Goal: Task Accomplishment & Management: Use online tool/utility

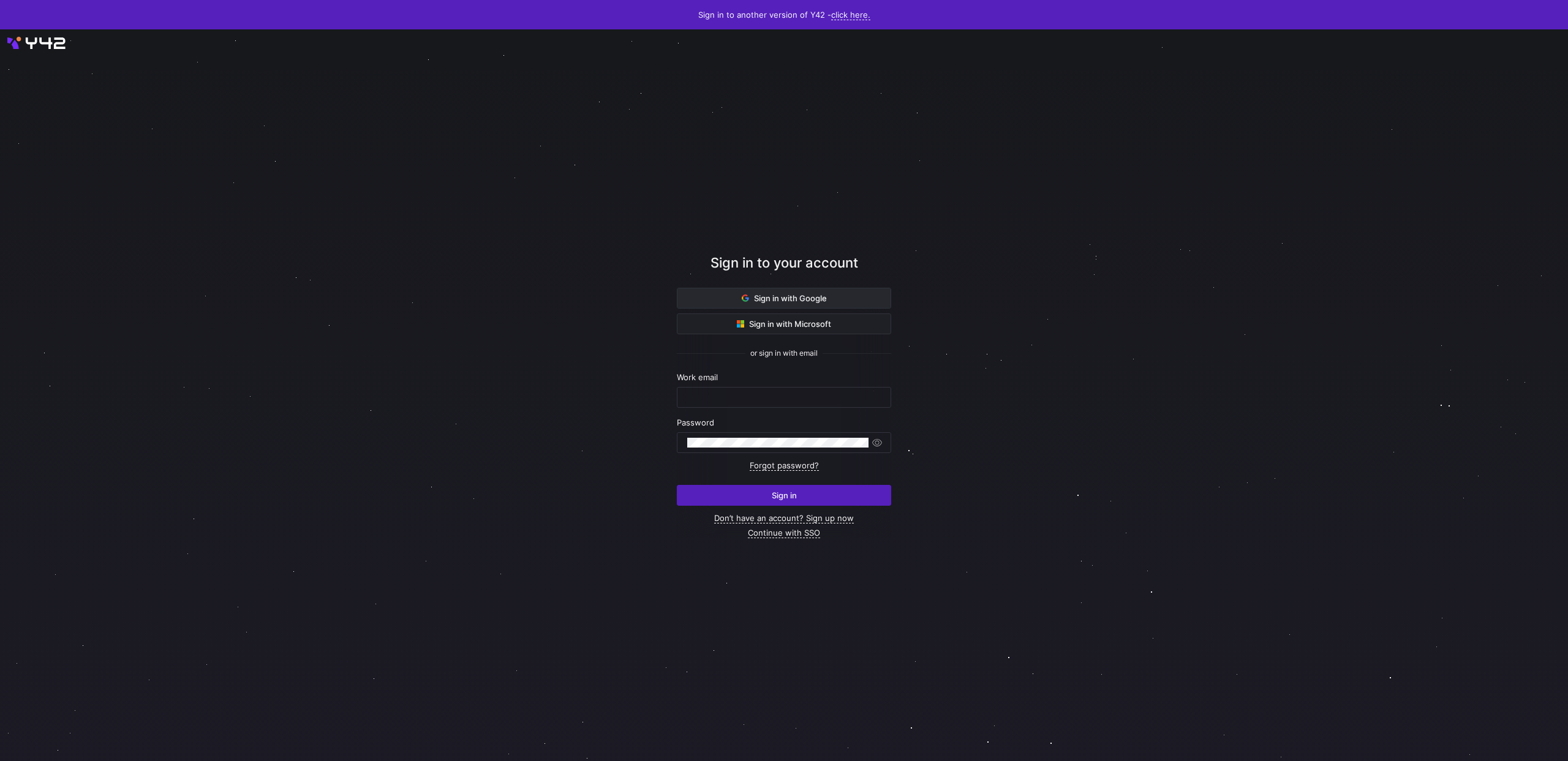
click at [827, 299] on span at bounding box center [784, 298] width 213 height 20
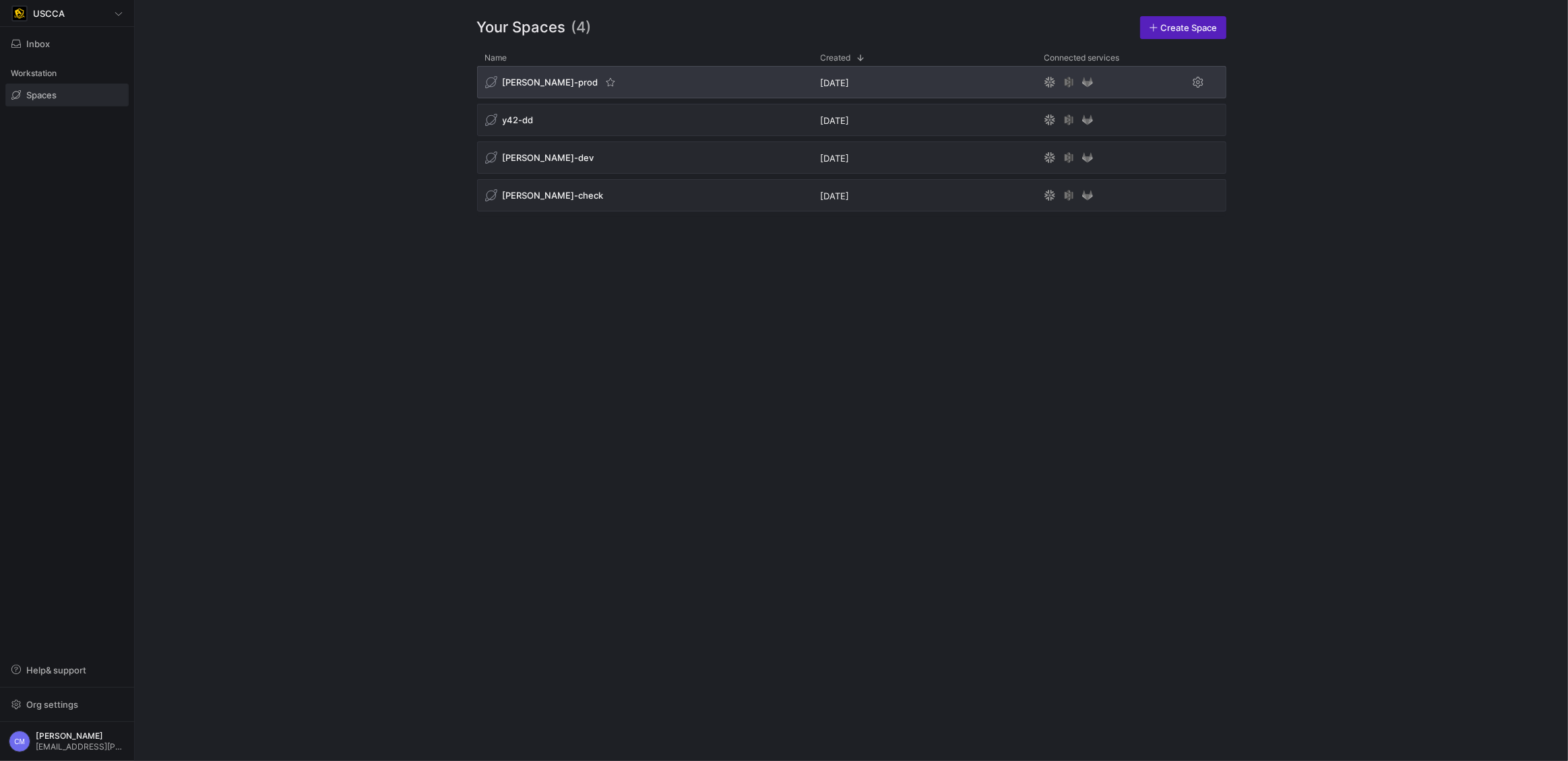
click at [531, 87] on span "[PERSON_NAME]-prod" at bounding box center [550, 83] width 95 height 11
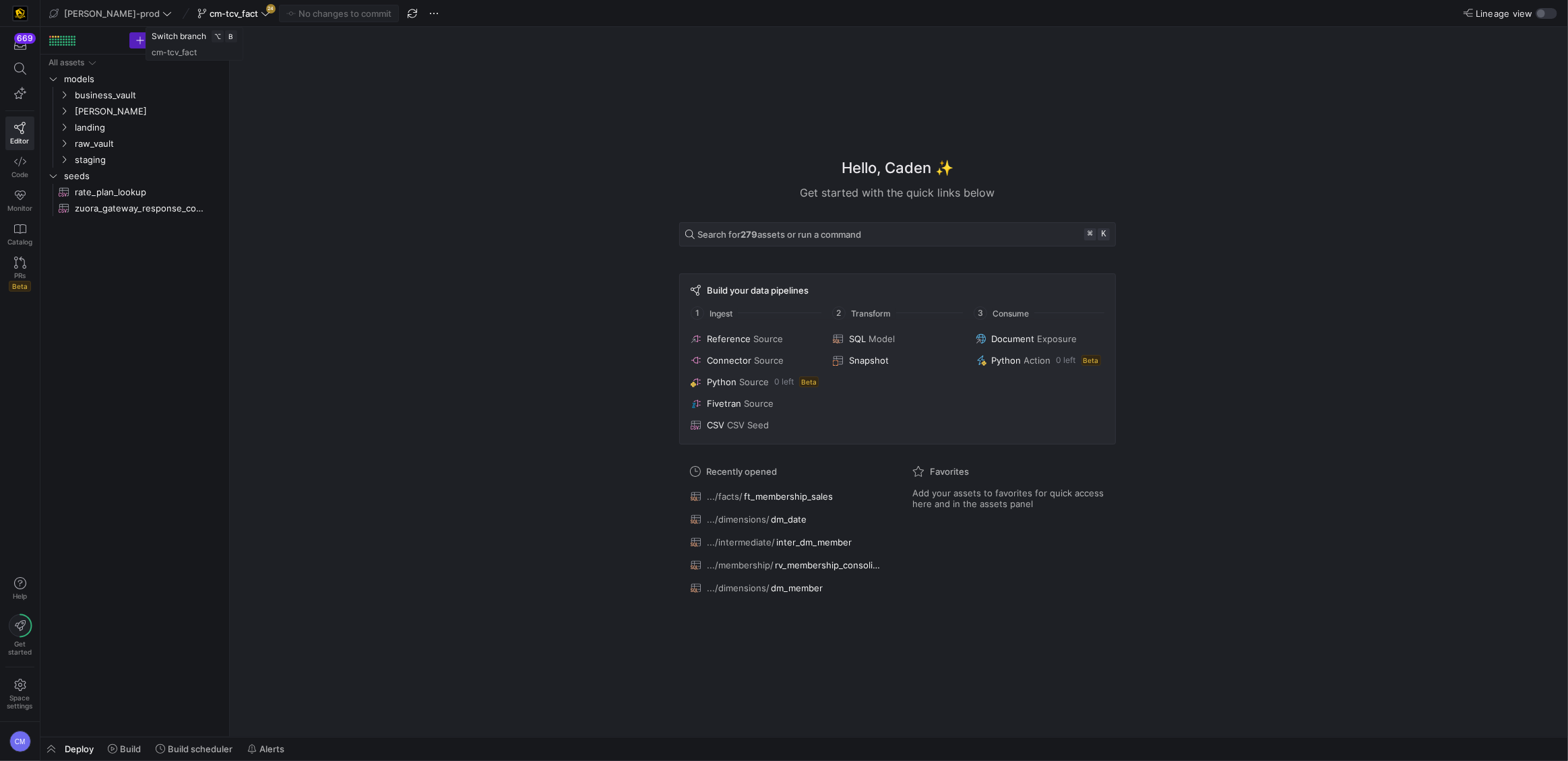
click at [210, 16] on span "cm-tcv_fact" at bounding box center [234, 14] width 49 height 11
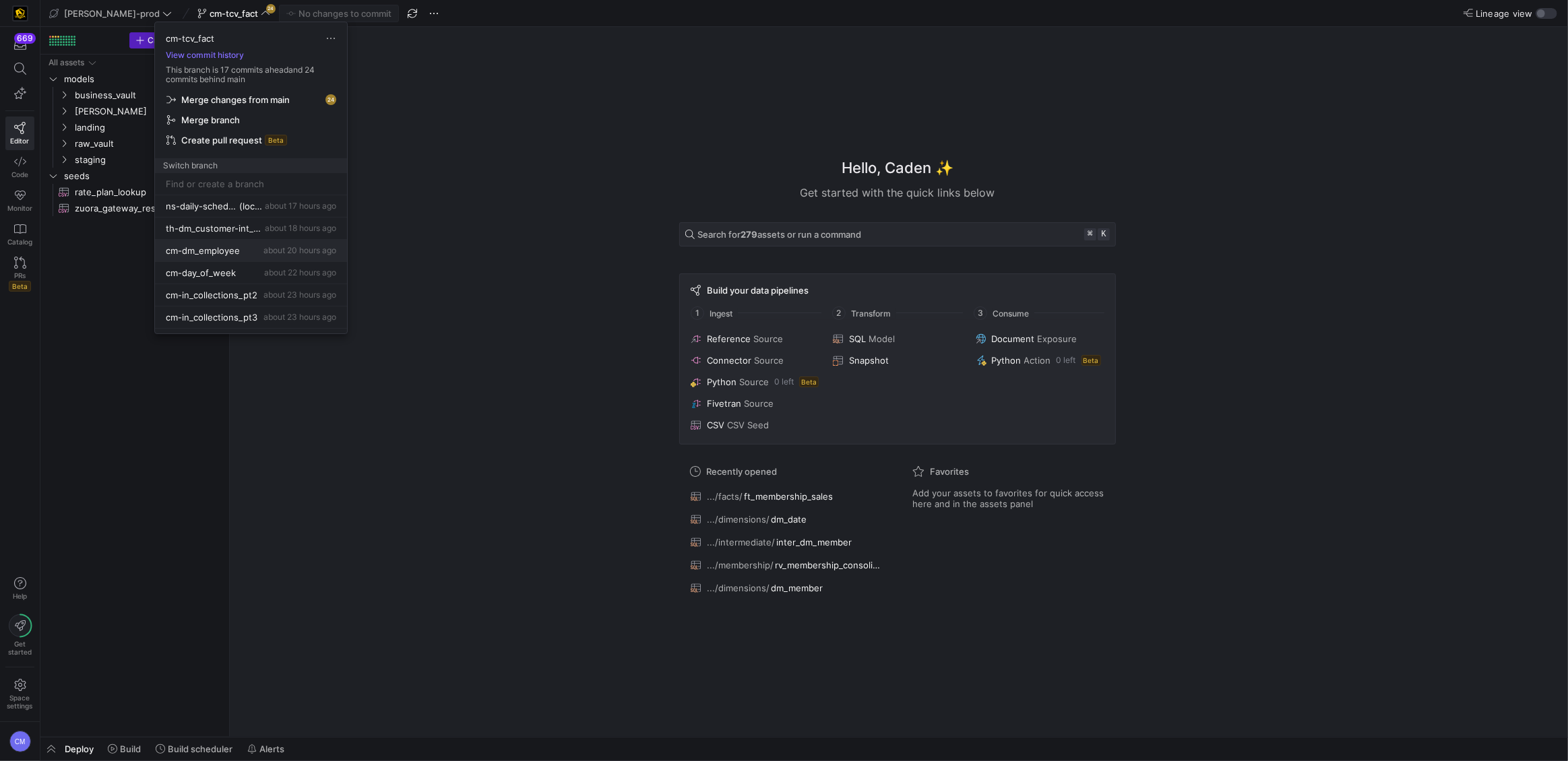
scroll to position [172, 0]
click at [254, 281] on div "cm-in_collections_pt2 about 23 hours ago" at bounding box center [251, 279] width 171 height 11
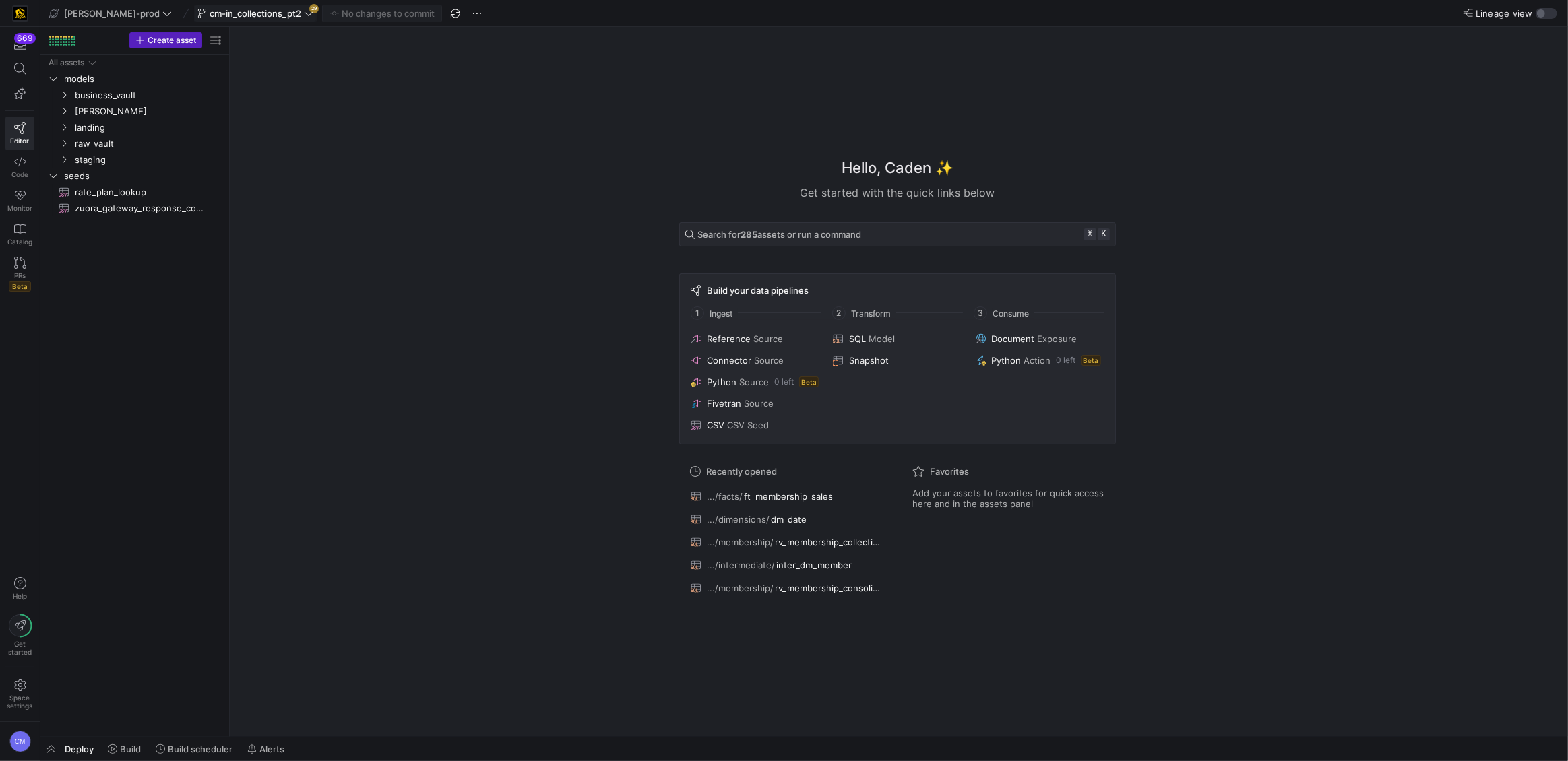
click at [255, 17] on span "cm-in_collections_pt2" at bounding box center [256, 14] width 92 height 11
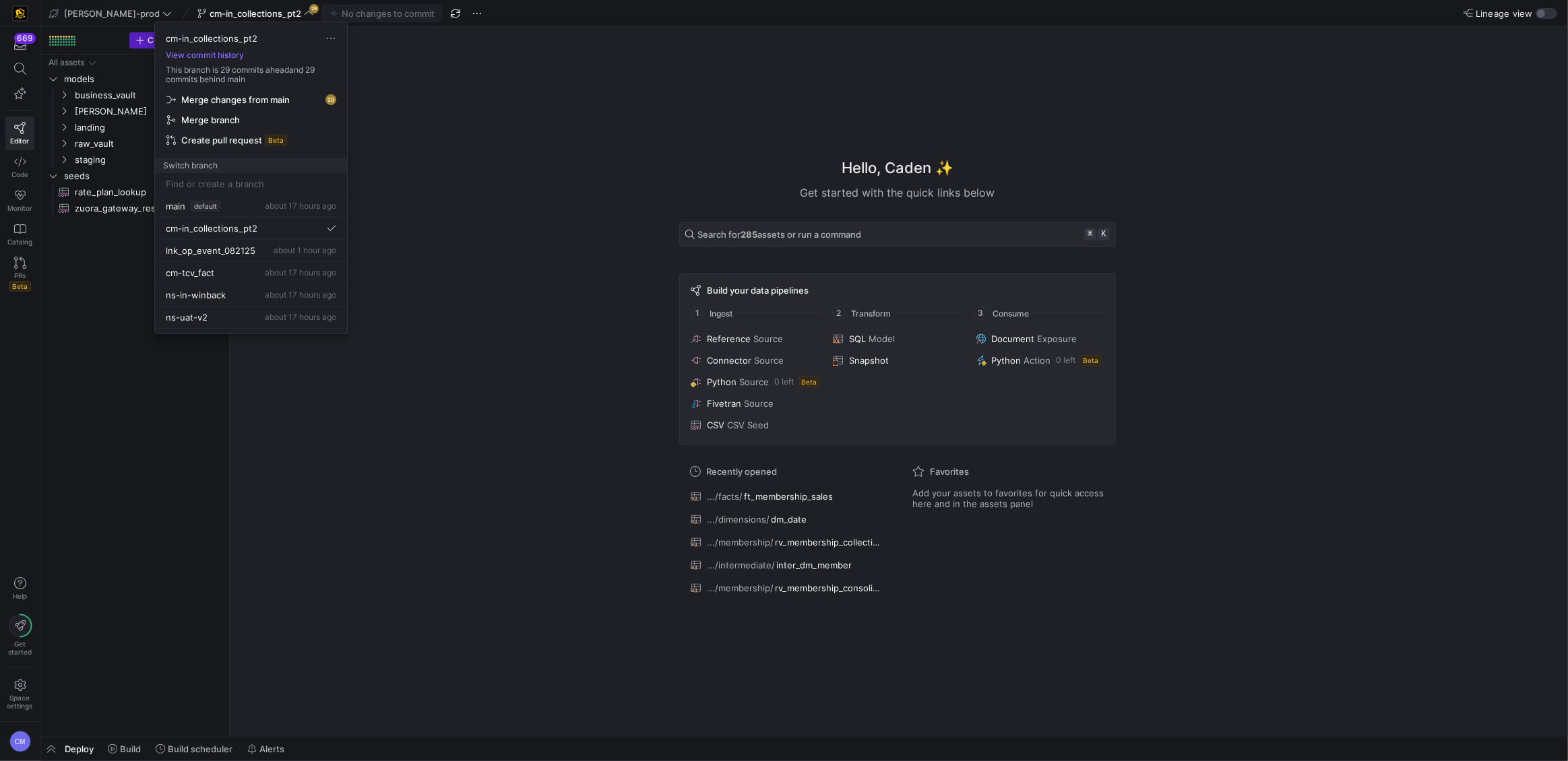
click at [252, 98] on span "Merge changes from main" at bounding box center [236, 100] width 108 height 11
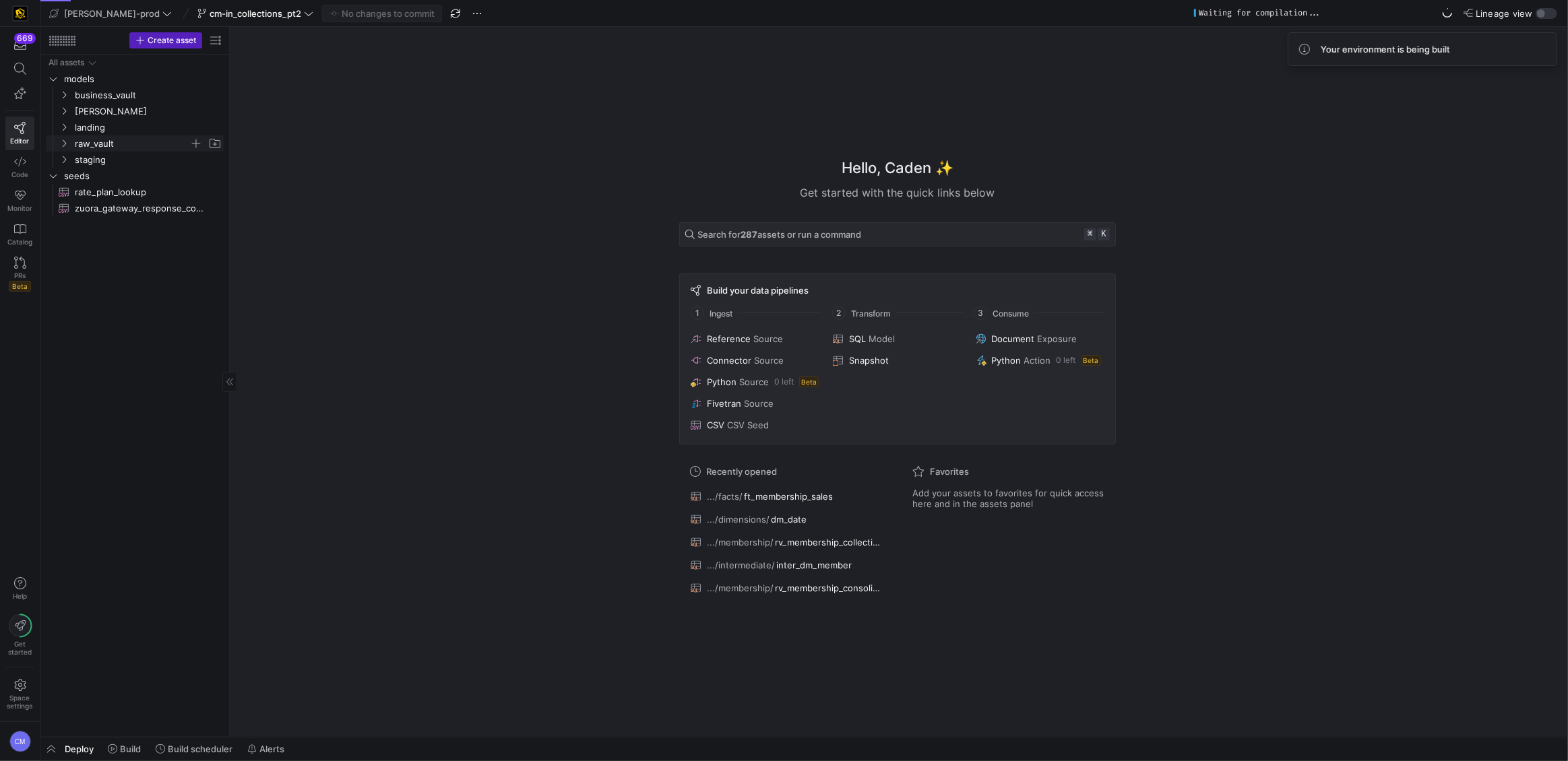
click at [109, 144] on span "raw_vault" at bounding box center [132, 143] width 115 height 16
click at [138, 245] on span "membership" at bounding box center [137, 240] width 104 height 16
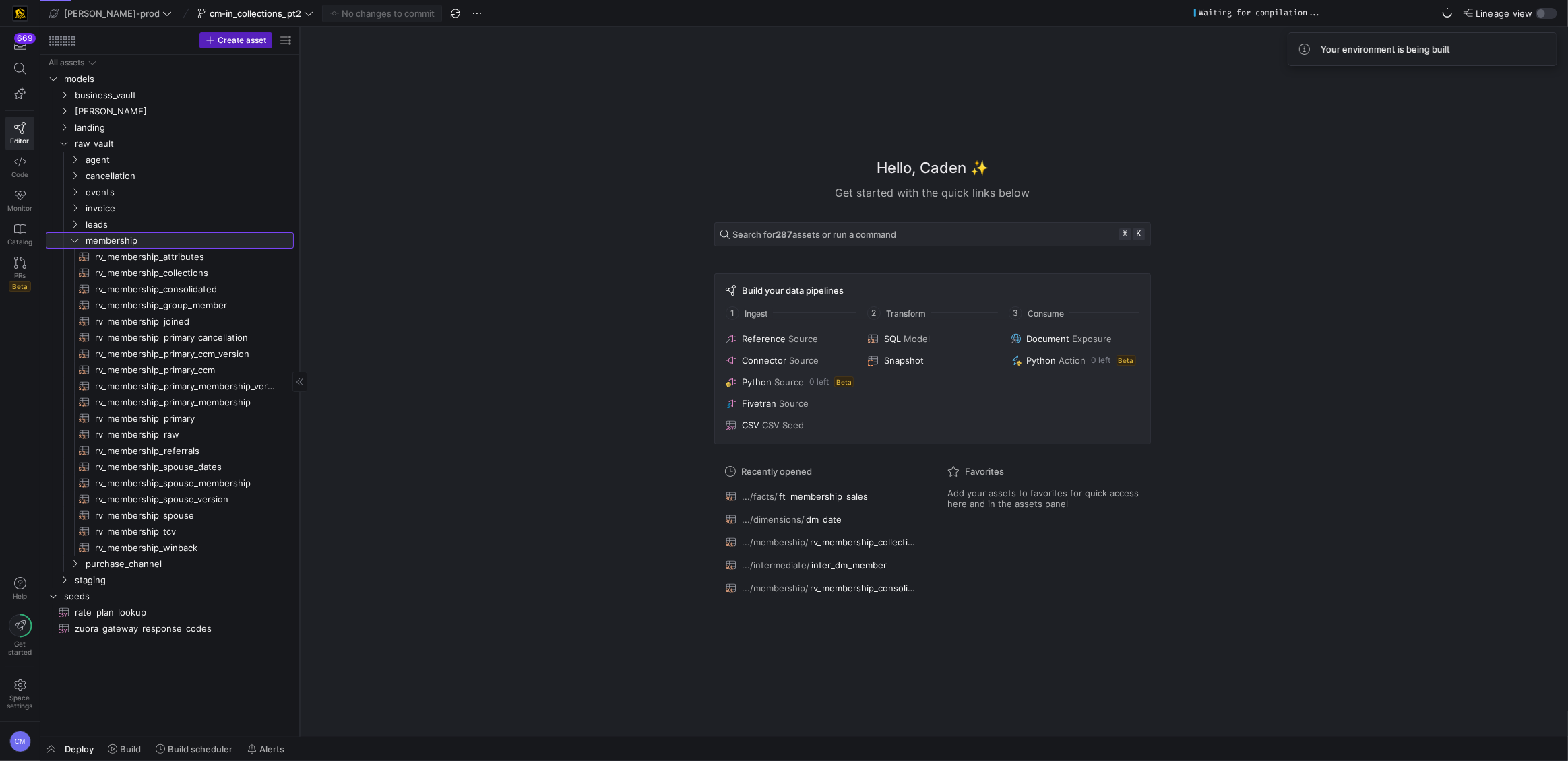
drag, startPoint x: 229, startPoint y: 419, endPoint x: 299, endPoint y: 422, distance: 70.1
click at [299, 422] on div at bounding box center [299, 381] width 1 height 710
click at [199, 271] on span "rv_membership_collections​​​​​​​​​​" at bounding box center [187, 272] width 183 height 16
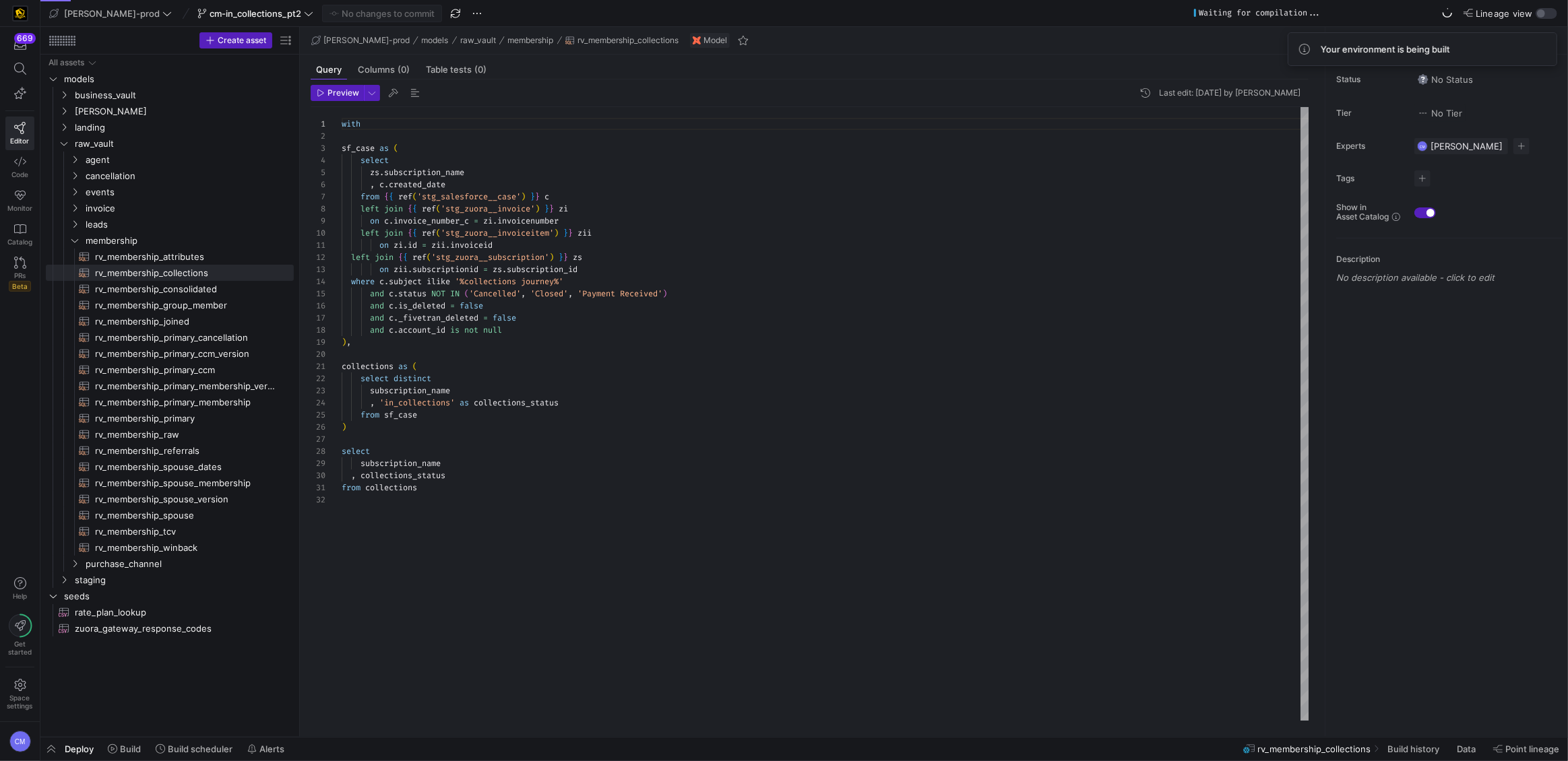
scroll to position [108, 0]
click at [591, 348] on div "with sf_case as ( select zs . subscription_name , c . created_date from { { ref…" at bounding box center [826, 414] width 968 height 613
click at [429, 171] on div "with sf_case as ( select zs . subscription_name , c . created_date from { { ref…" at bounding box center [826, 414] width 968 height 613
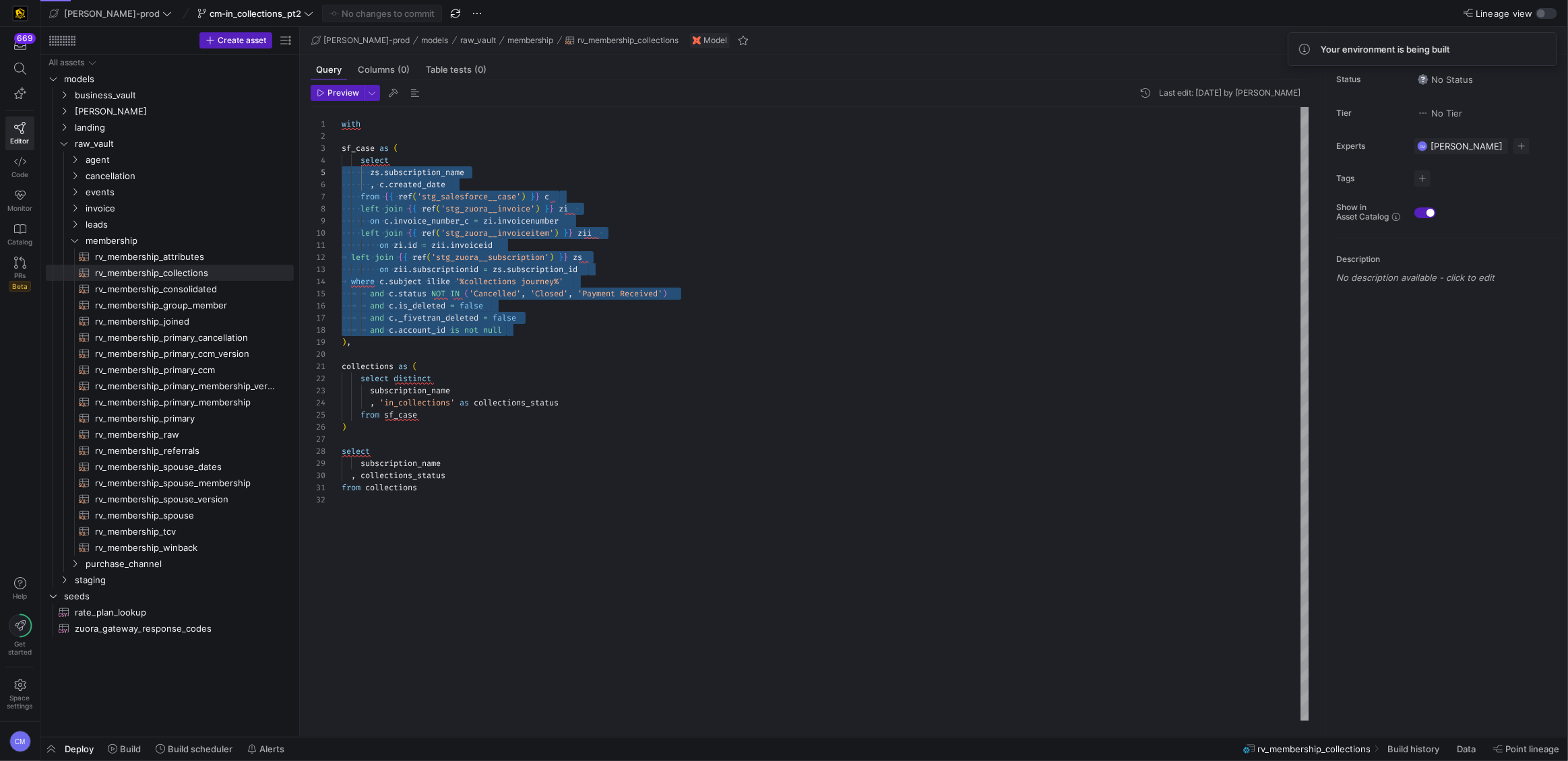
scroll to position [36, 0]
drag, startPoint x: 535, startPoint y: 331, endPoint x: 323, endPoint y: 164, distance: 269.9
click at [342, 164] on div "with sf_case as ( select zs . subscription_name , c . created_date from { { ref…" at bounding box center [826, 414] width 968 height 613
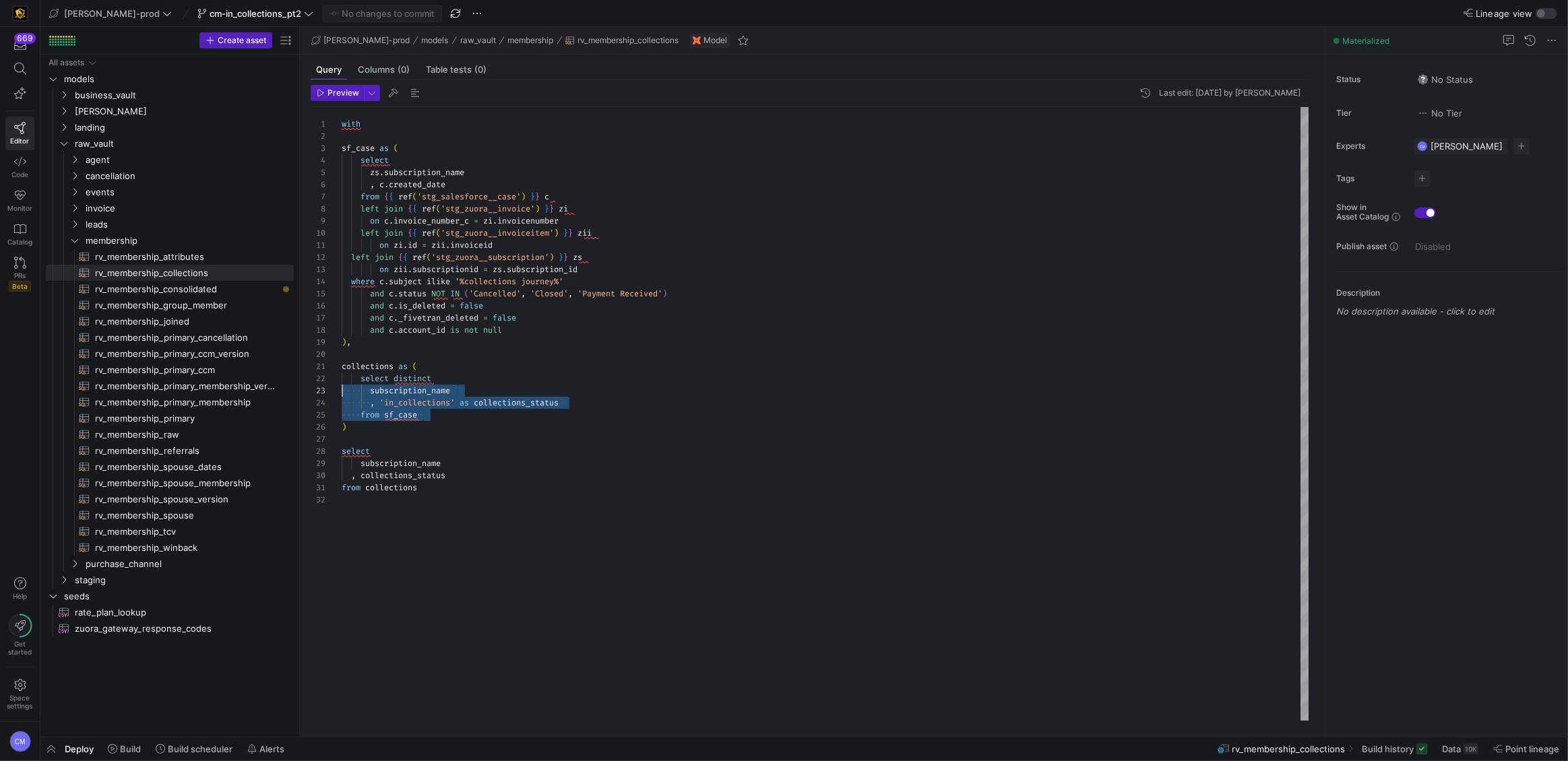
scroll to position [12, 0]
drag, startPoint x: 443, startPoint y: 414, endPoint x: 332, endPoint y: 382, distance: 115.5
click at [342, 382] on div "with sf_case as ( select zs . subscription_name , c . created_date from { { ref…" at bounding box center [826, 414] width 968 height 613
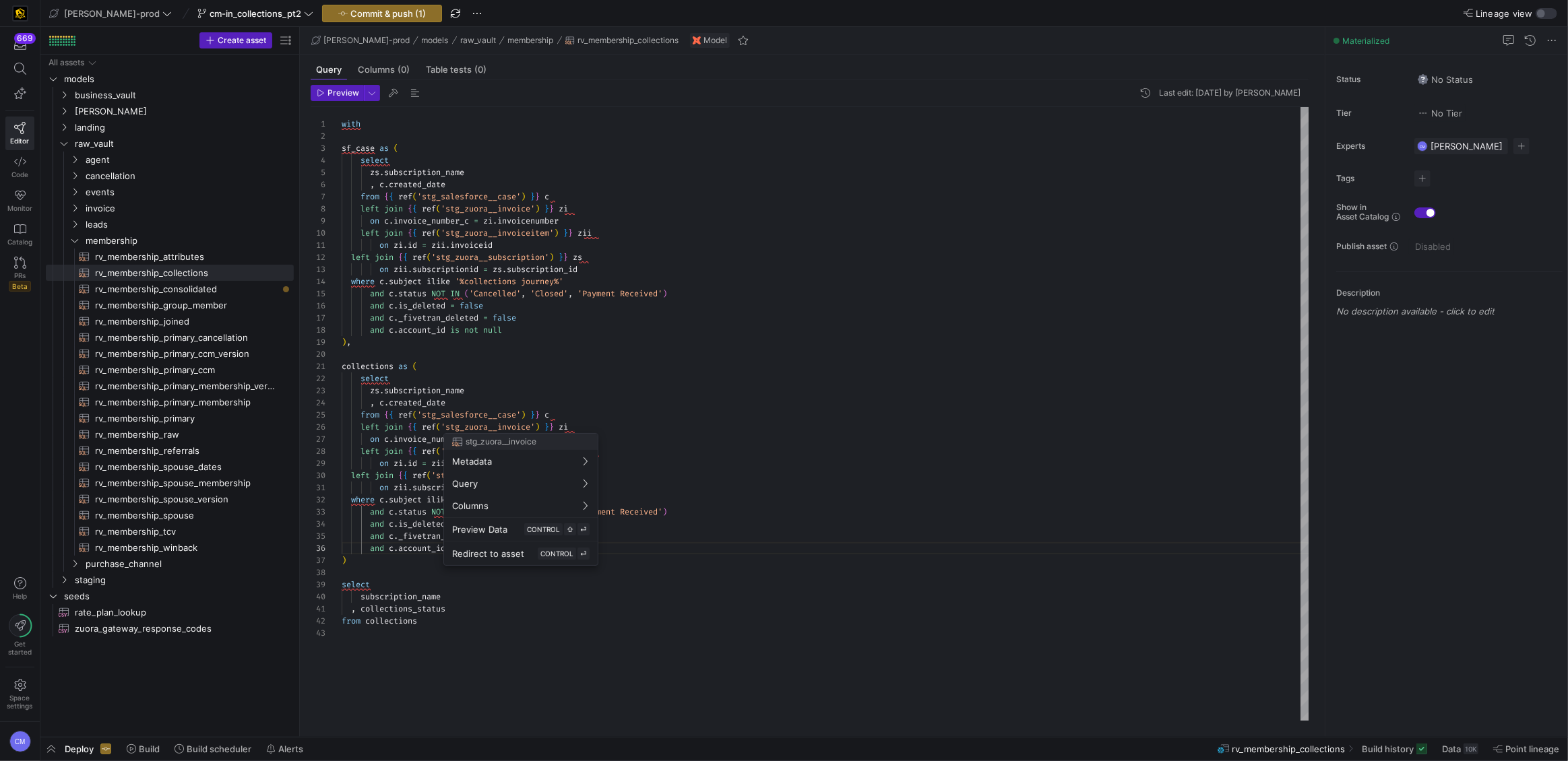
click at [489, 345] on div at bounding box center [784, 380] width 1568 height 761
click at [528, 459] on div "with sf_case as ( select zs . subscription_name , c . created_date from { { ref…" at bounding box center [826, 414] width 968 height 613
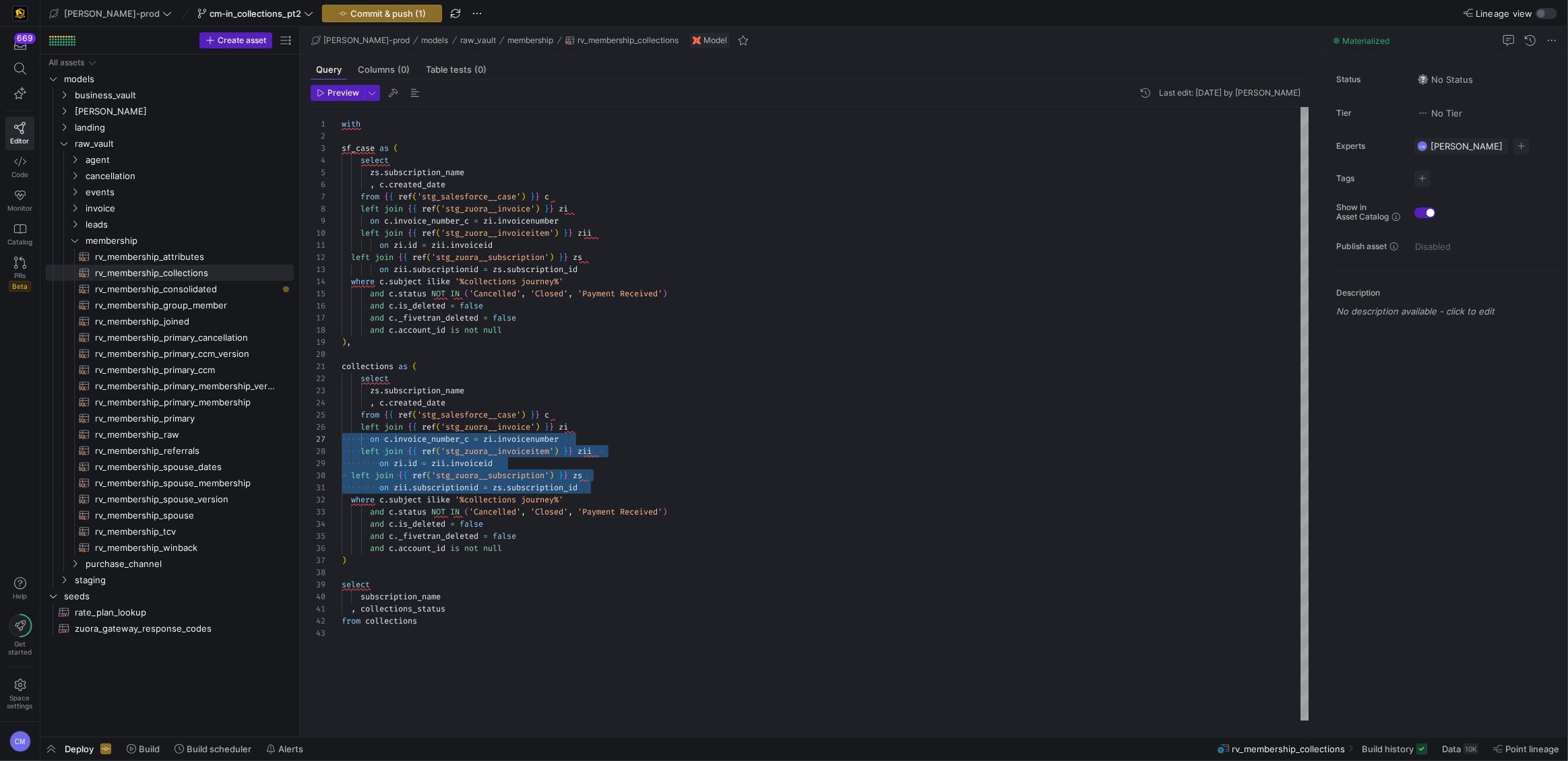
scroll to position [61, 0]
drag, startPoint x: 602, startPoint y: 486, endPoint x: 319, endPoint y: 429, distance: 288.7
click at [342, 429] on div "with sf_case as ( select zs . subscription_name , c . created_date from { { ref…" at bounding box center [826, 414] width 968 height 613
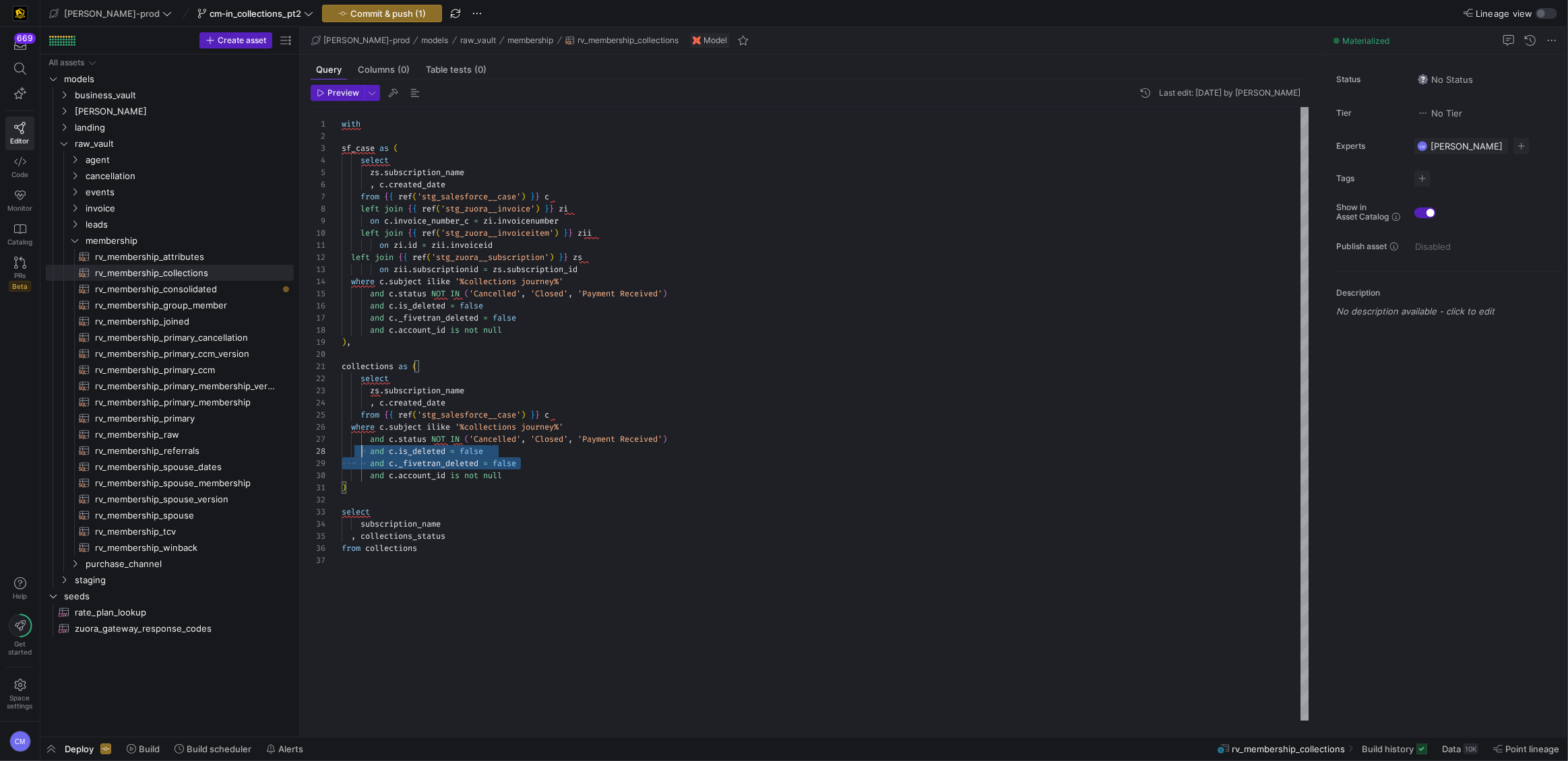
scroll to position [85, 0]
drag, startPoint x: 550, startPoint y: 464, endPoint x: 290, endPoint y: 452, distance: 260.3
click at [342, 452] on div "with sf_case as ( select zs . subscription_name , c . created_date from { { ref…" at bounding box center [826, 414] width 968 height 613
click at [351, 427] on div "with sf_case as ( select zs . subscription_name , c . created_date from { { ref…" at bounding box center [826, 414] width 968 height 613
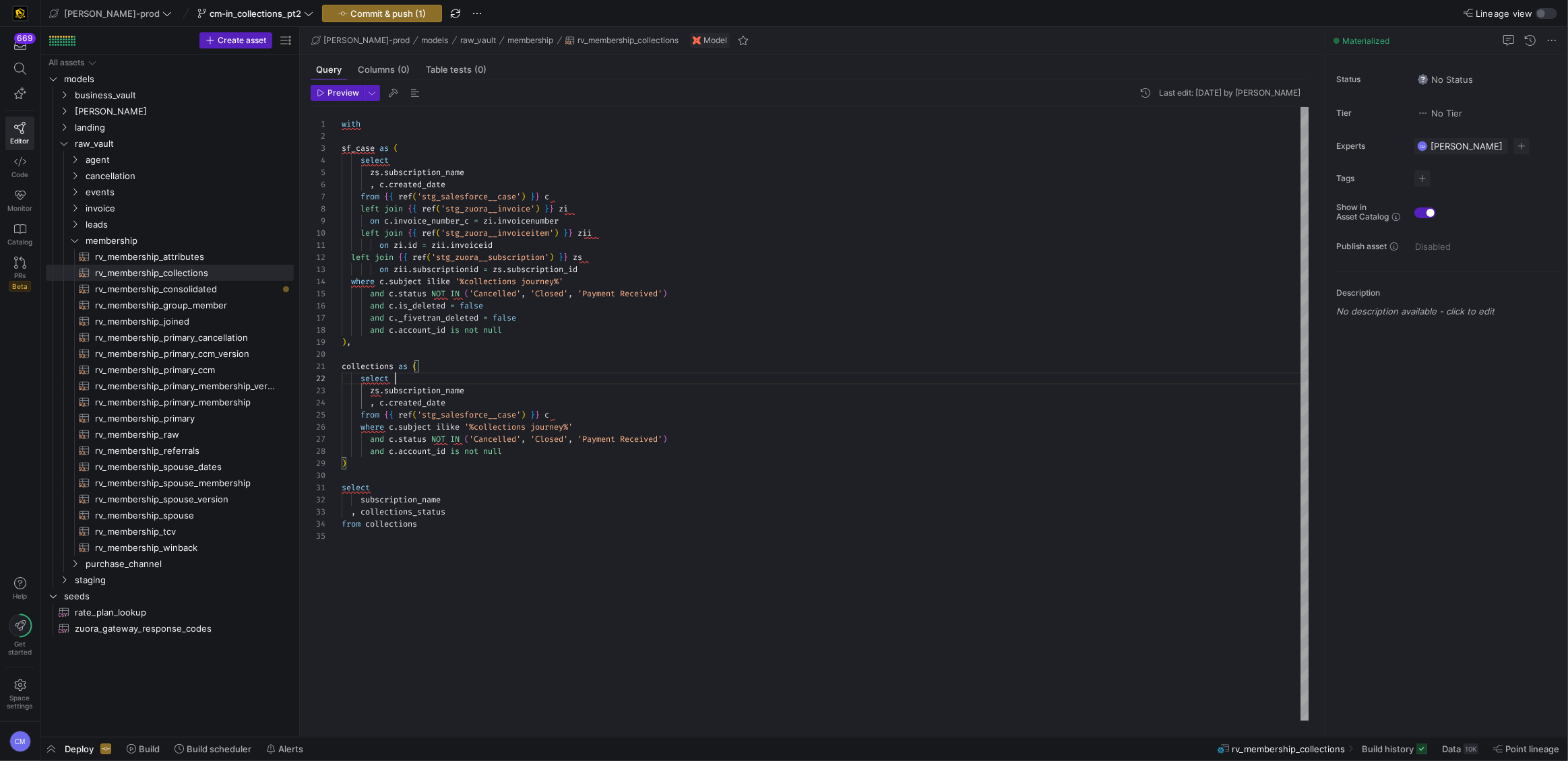
scroll to position [12, 53]
click at [569, 377] on div "with sf_case as ( select zs . subscription_name , c . created_date from { { ref…" at bounding box center [826, 414] width 968 height 613
click at [416, 392] on div "with sf_case as ( select zs . subscription_name , c . created_date from { { ref…" at bounding box center [826, 414] width 968 height 613
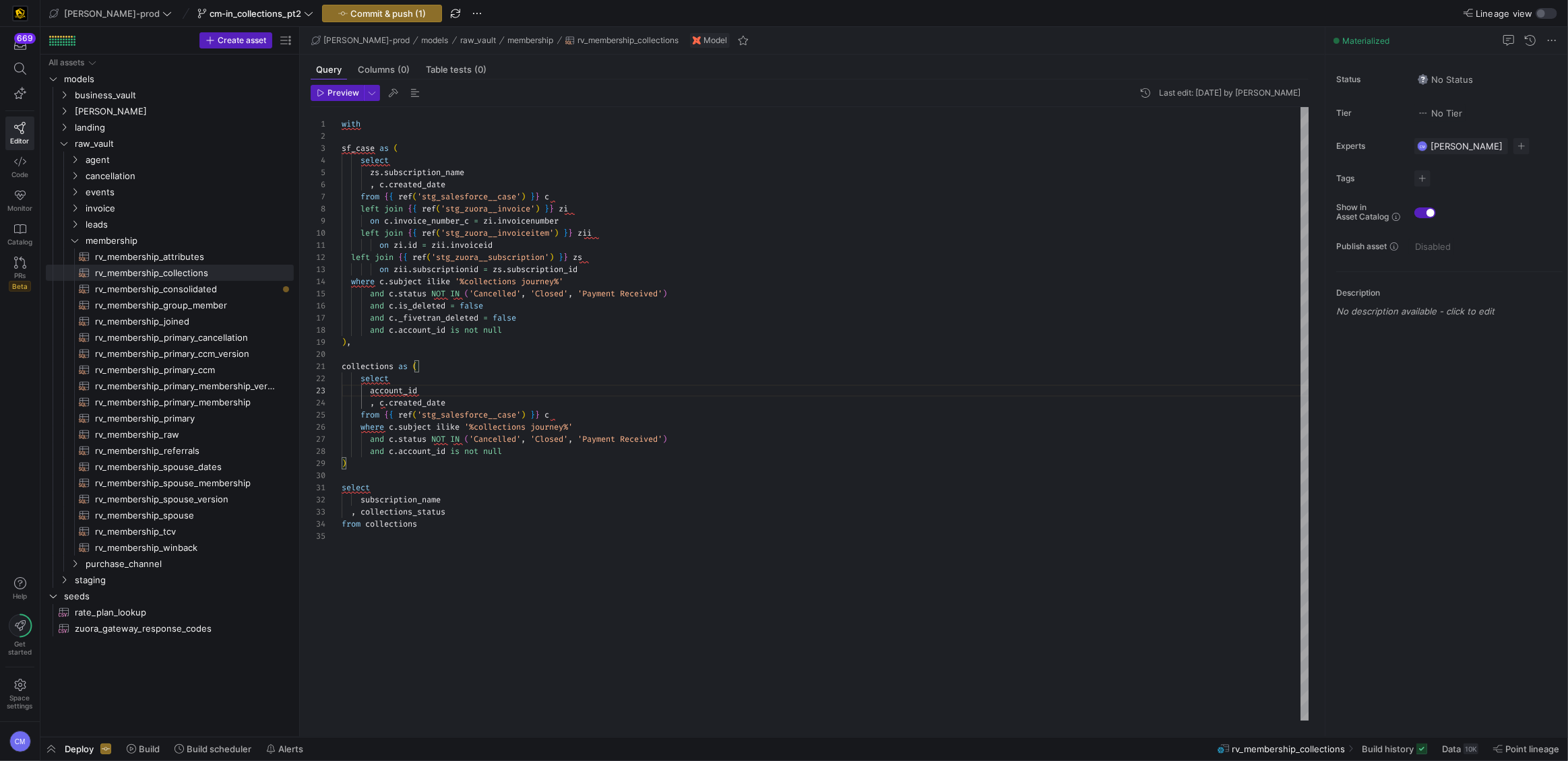
click at [392, 403] on div "with sf_case as ( select zs . subscription_name , c . created_date from { { ref…" at bounding box center [826, 414] width 968 height 613
drag, startPoint x: 568, startPoint y: 413, endPoint x: 387, endPoint y: 410, distance: 181.0
click at [387, 410] on div "with sf_case as ( select zs . subscription_name , c . created_date from { { ref…" at bounding box center [826, 414] width 968 height 613
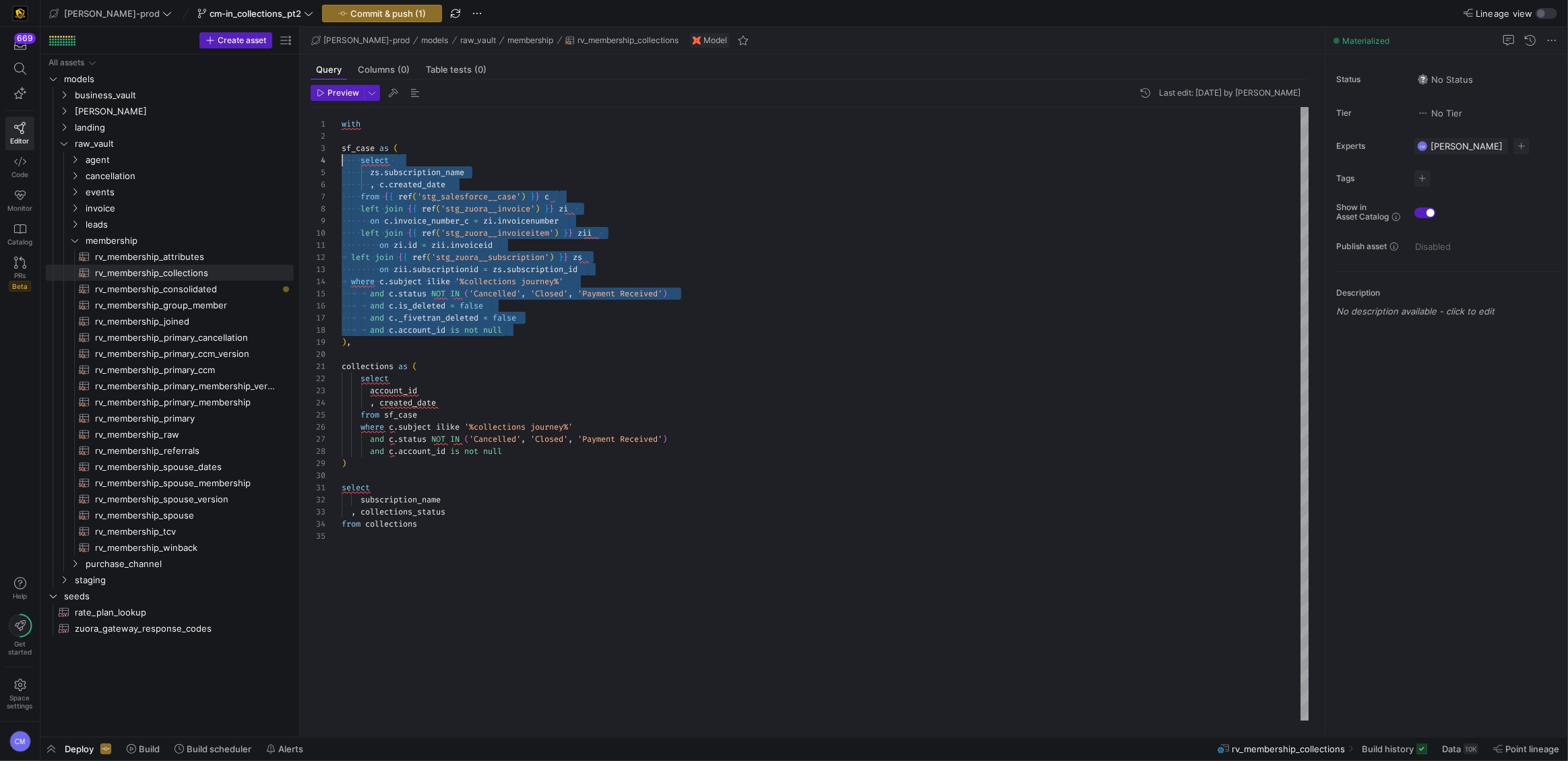
scroll to position [36, 0]
drag, startPoint x: 520, startPoint y: 331, endPoint x: 330, endPoint y: 163, distance: 253.6
click at [342, 163] on div "with sf_case as ( select zs . subscription_name , c . created_date from { { ref…" at bounding box center [826, 414] width 968 height 613
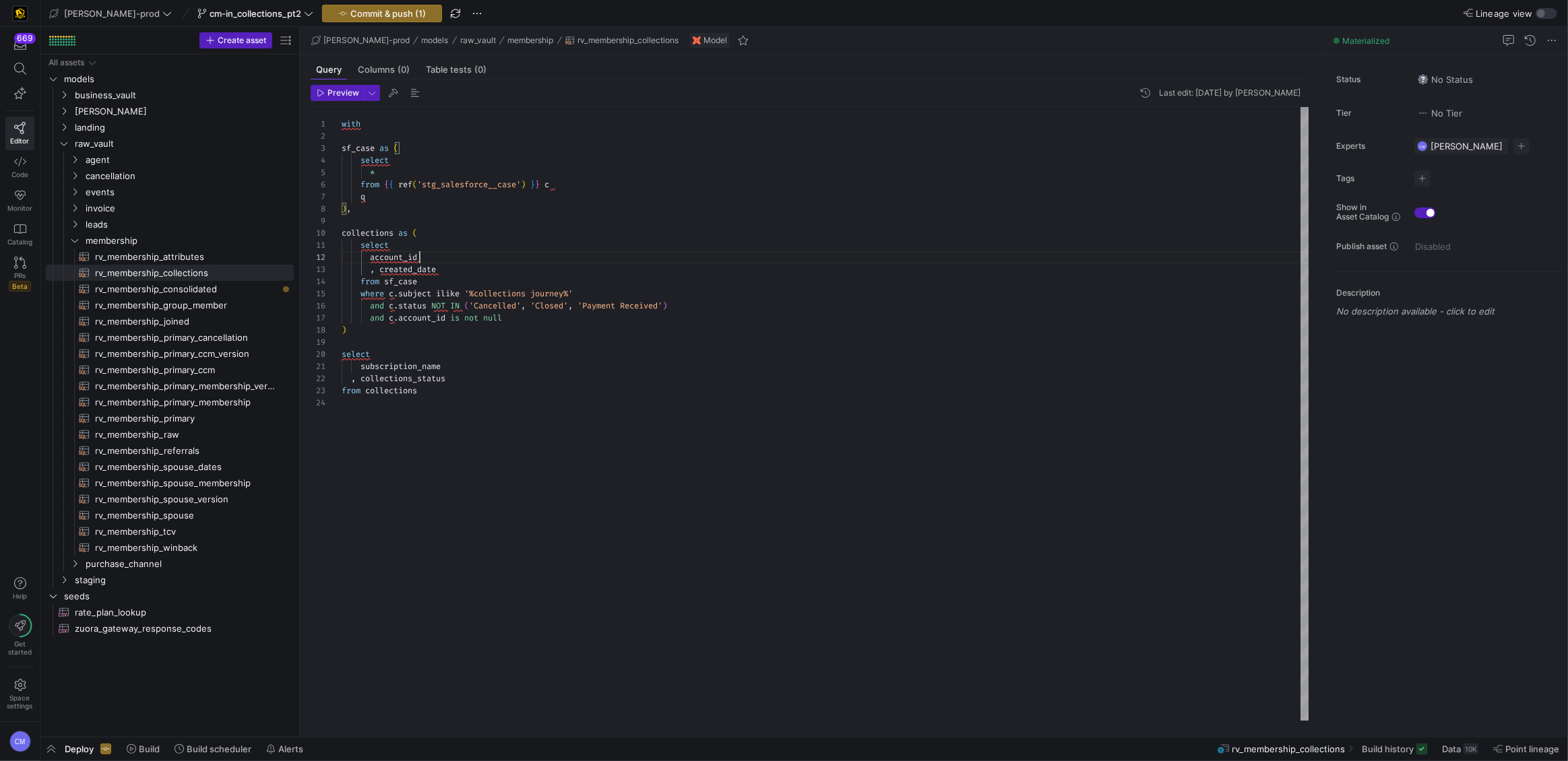
scroll to position [12, 77]
click at [456, 258] on div "with sf_case as ( select ) , collections as ( select account_id , created_date …" at bounding box center [826, 414] width 968 height 613
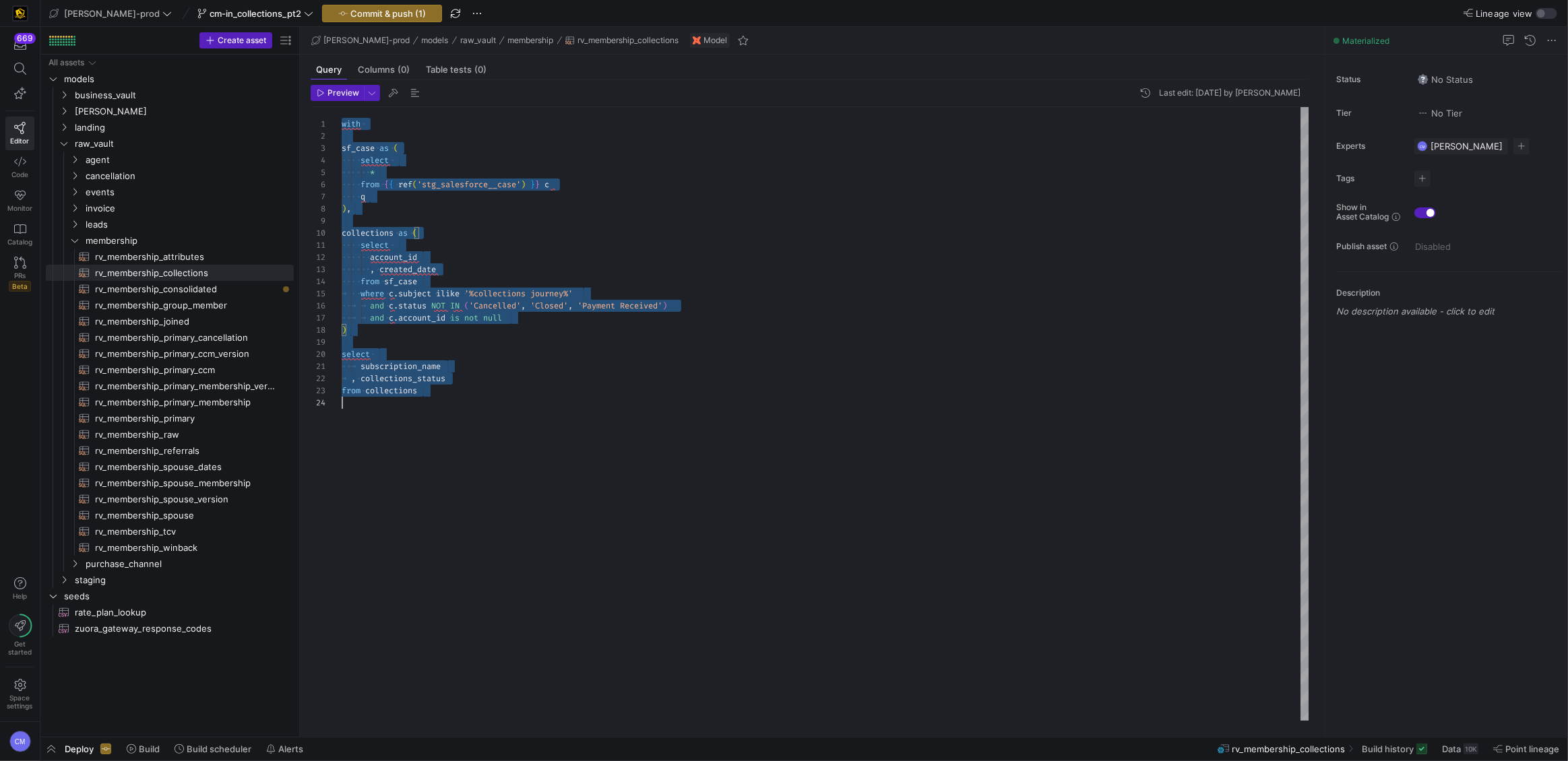
scroll to position [0, 0]
click at [397, 193] on div "with sf_case as ( select ) , collections as ( select account_id , created_date …" at bounding box center [826, 414] width 968 height 613
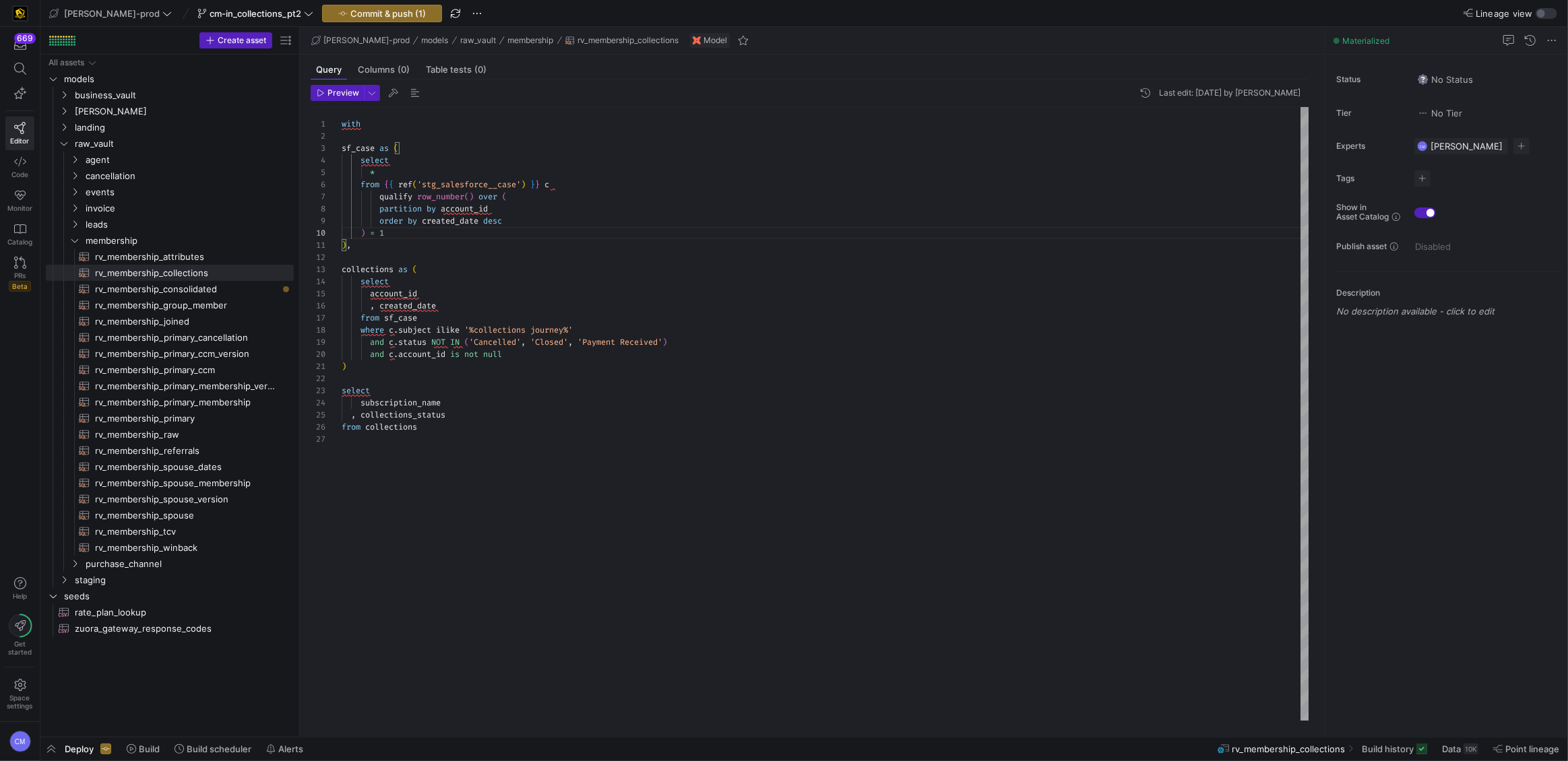
scroll to position [72, 39]
click at [381, 194] on div "with sf_case as ( select ) , collections as ( select account_id , created_date …" at bounding box center [826, 414] width 968 height 613
click at [382, 223] on div "with sf_case as ( select ) , collections as ( select account_id , created_date …" at bounding box center [826, 414] width 968 height 613
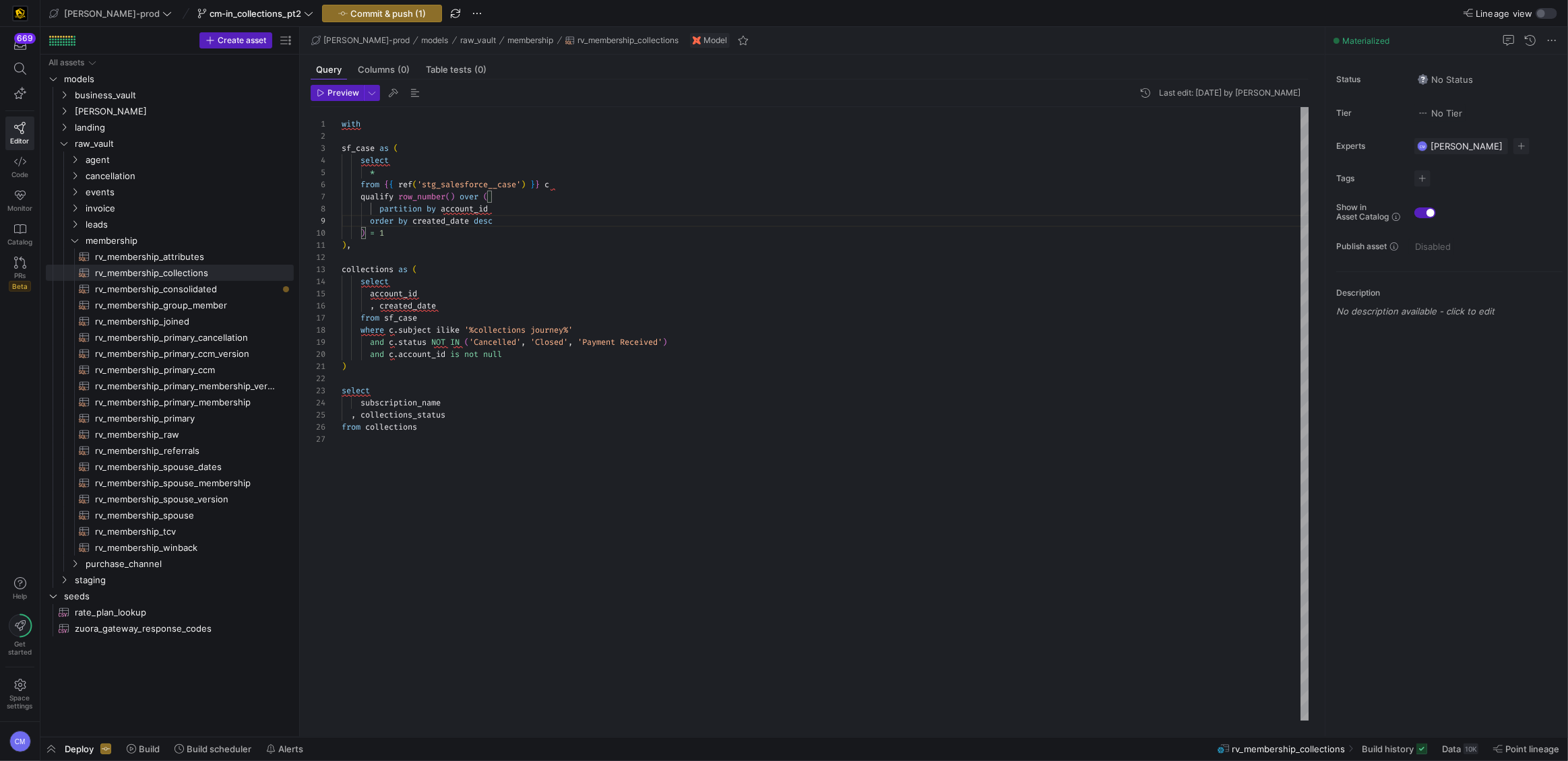
click at [380, 207] on div "with sf_case as ( select ) , collections as ( select account_id , created_date …" at bounding box center [826, 414] width 968 height 613
click at [561, 211] on div "with sf_case as ( select ) , collections as ( select account_id , created_date …" at bounding box center [826, 414] width 968 height 613
click at [574, 185] on div "with sf_case as ( select ) , collections as ( select account_id , created_date …" at bounding box center [826, 414] width 968 height 613
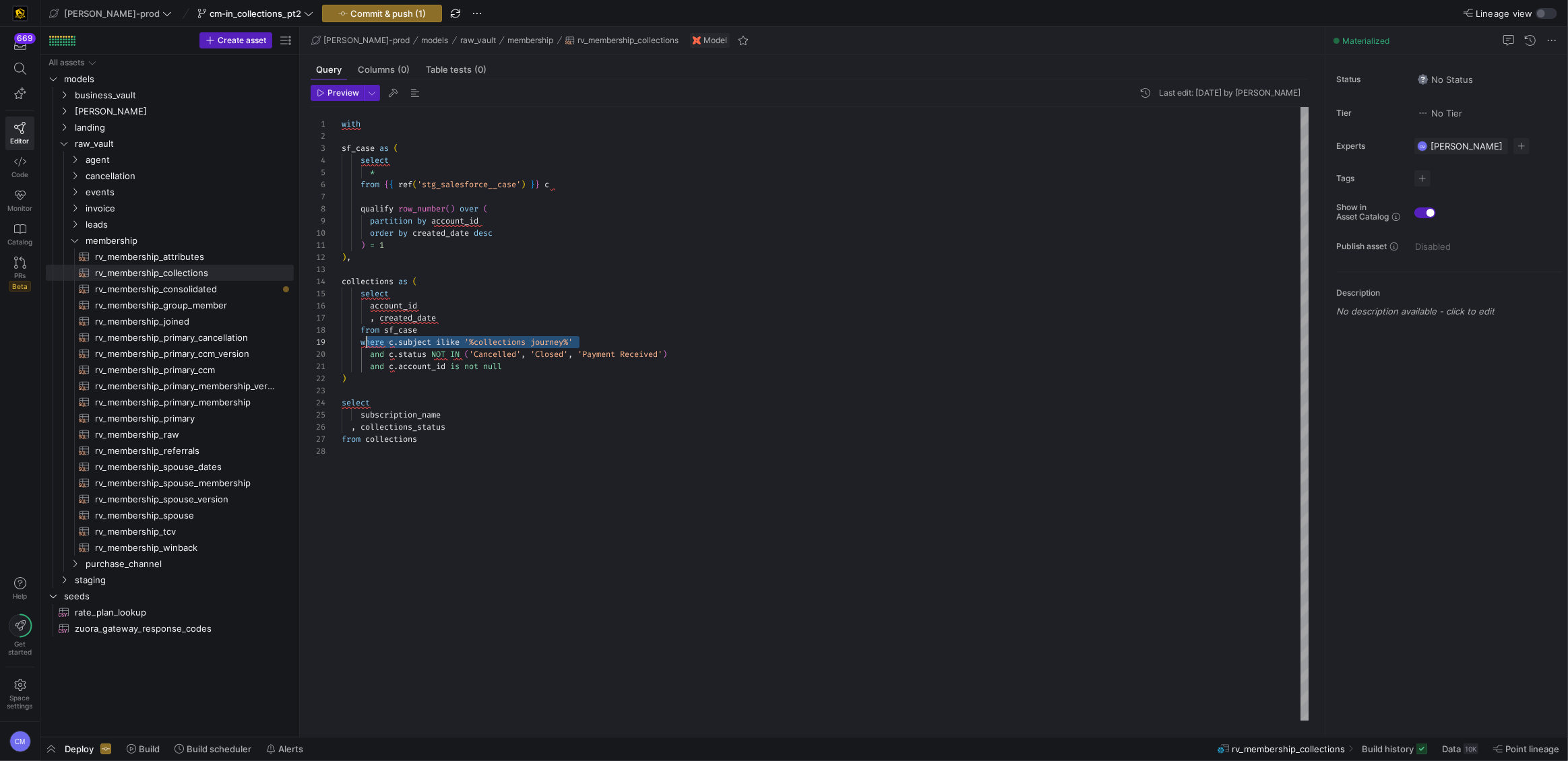
scroll to position [96, 19]
drag, startPoint x: 589, startPoint y: 340, endPoint x: 361, endPoint y: 340, distance: 228.0
click at [361, 340] on div "with sf_case as ( select ) , collections as ( select account_id , created_date …" at bounding box center [826, 414] width 968 height 613
click at [381, 194] on div "with sf_case as ( select ) , collections as ( select account_id , created_date …" at bounding box center [826, 414] width 968 height 613
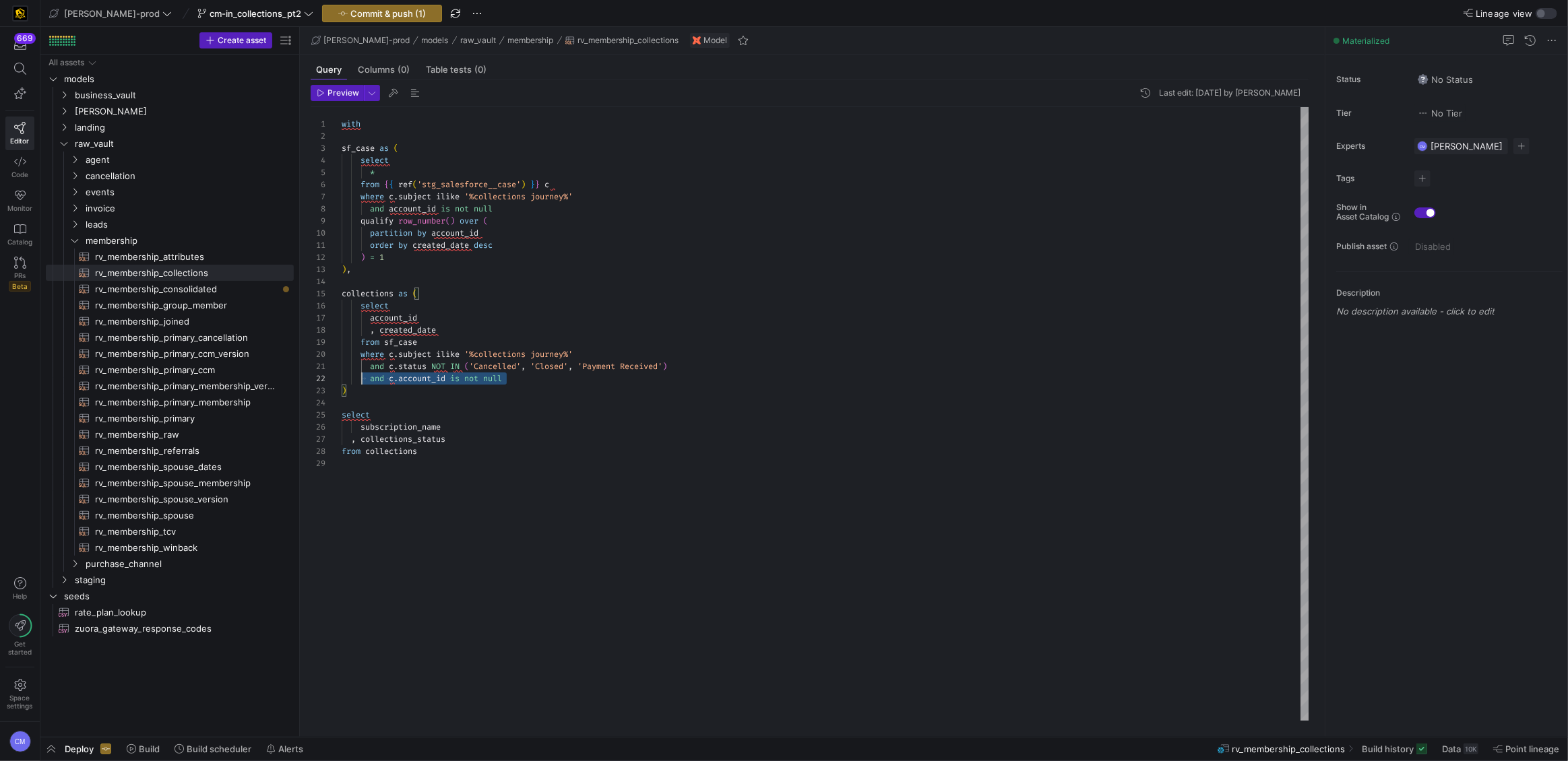
scroll to position [12, 0]
drag, startPoint x: 526, startPoint y: 378, endPoint x: 321, endPoint y: 375, distance: 205.0
click at [342, 375] on div "with sf_case as ( select ) , collections as ( select account_id , created_date …" at bounding box center [826, 414] width 968 height 613
drag, startPoint x: 586, startPoint y: 358, endPoint x: 391, endPoint y: 359, distance: 195.0
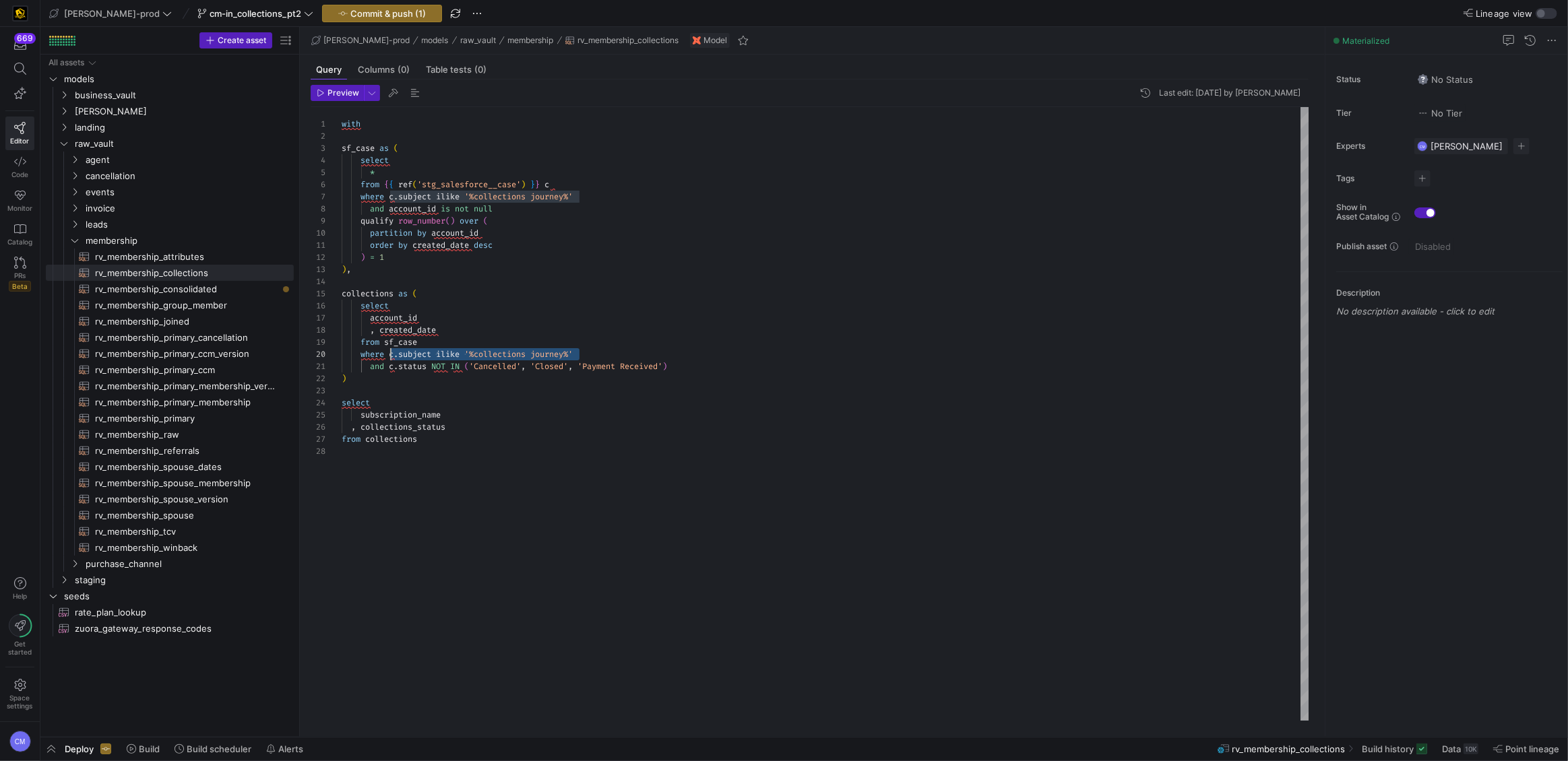
click at [391, 359] on div "with sf_case as ( select ) , collections as ( select account_id , created_date …" at bounding box center [826, 414] width 968 height 613
click at [401, 367] on div "with sf_case as ( select ) , collections as ( select account_id , created_date …" at bounding box center [826, 414] width 968 height 613
click at [692, 307] on div "with sf_case as ( select ) , collections as ( select account_id , created_date …" at bounding box center [826, 414] width 968 height 613
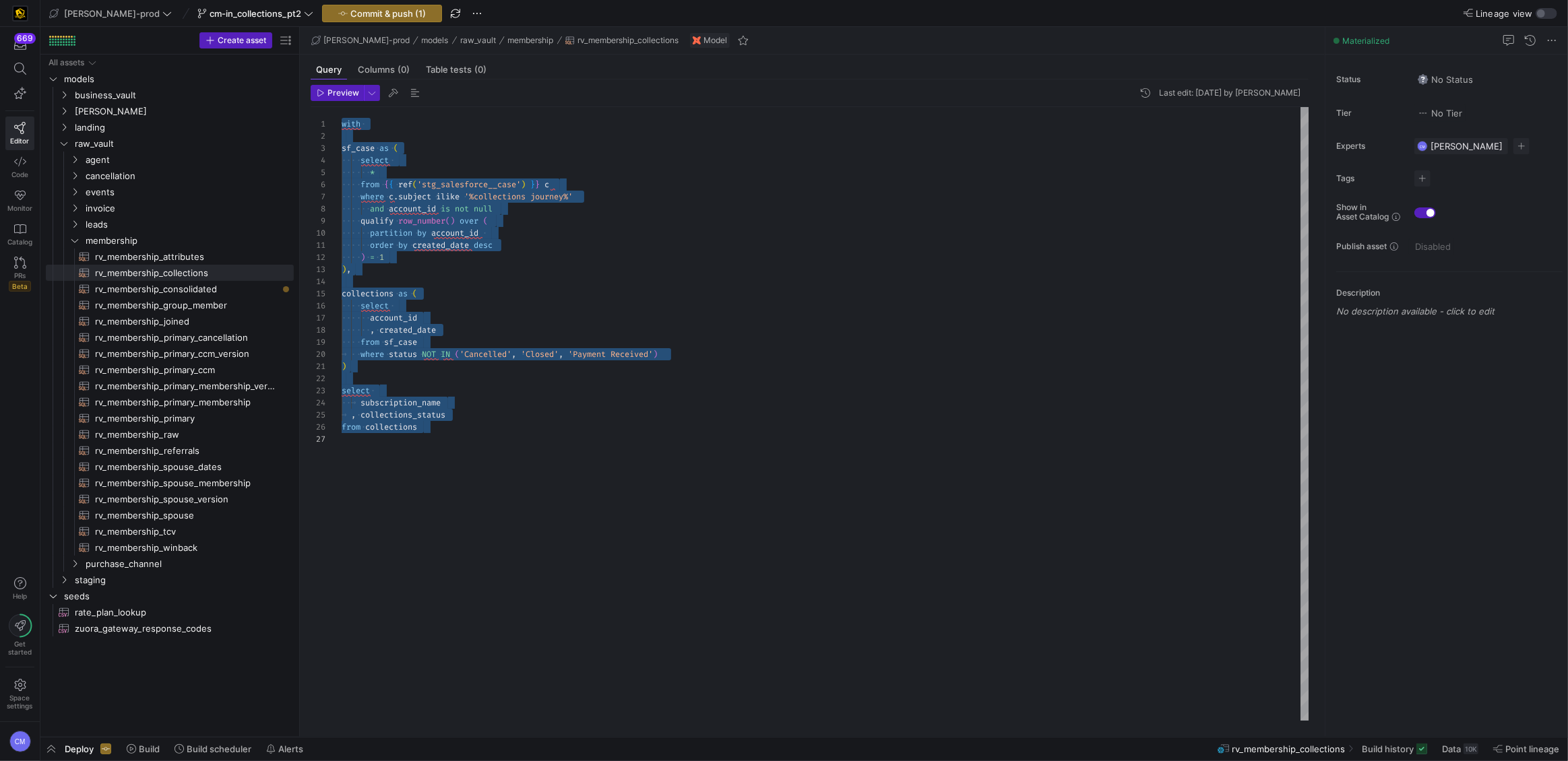
scroll to position [48, 77]
click at [569, 296] on div "with sf_case as ( select ) , collections as ( select account_id , created_date …" at bounding box center [826, 414] width 968 height 613
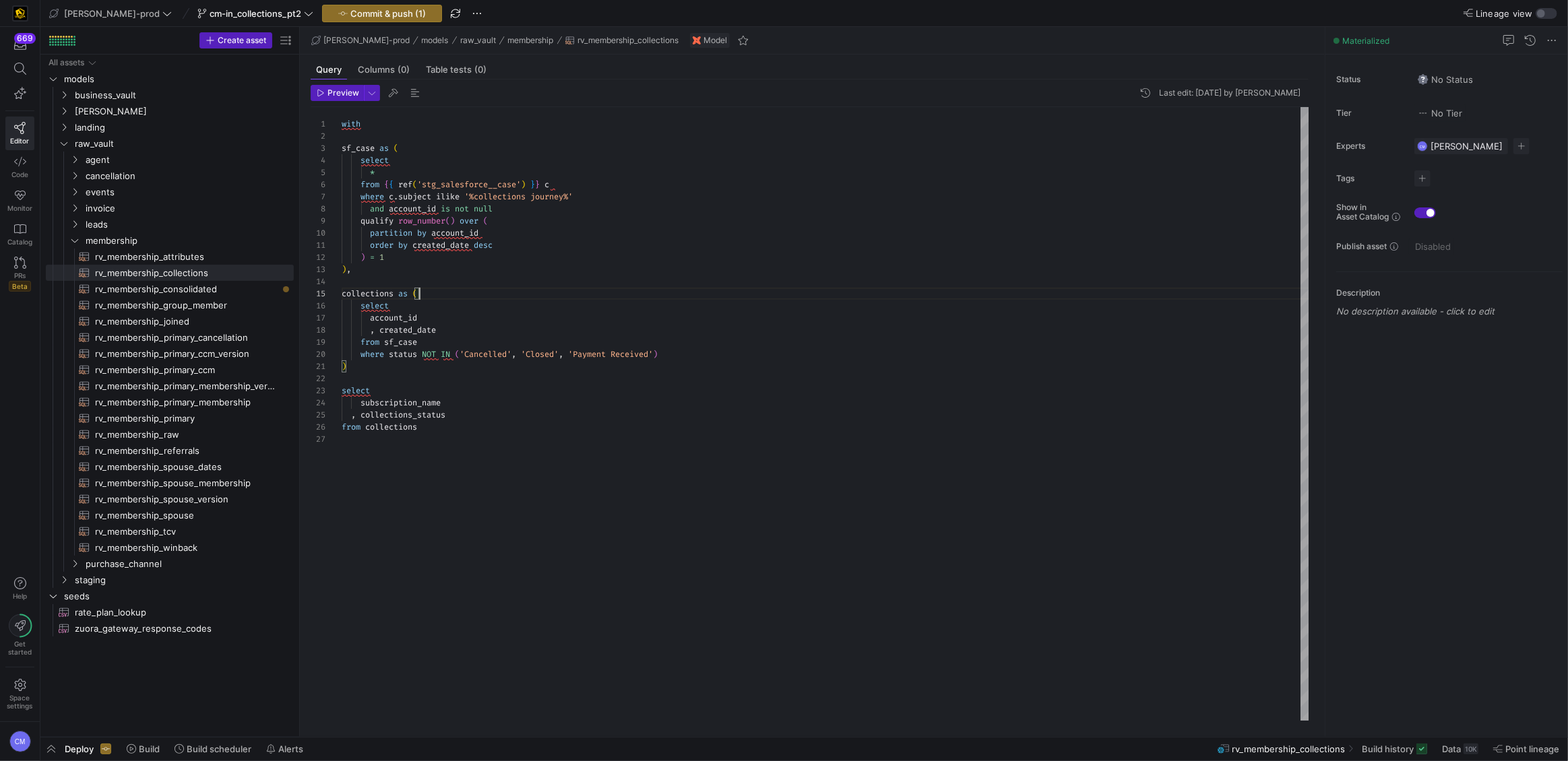
click at [397, 174] on div "with sf_case as ( select ) , collections as ( select account_id , created_date …" at bounding box center [826, 414] width 968 height 613
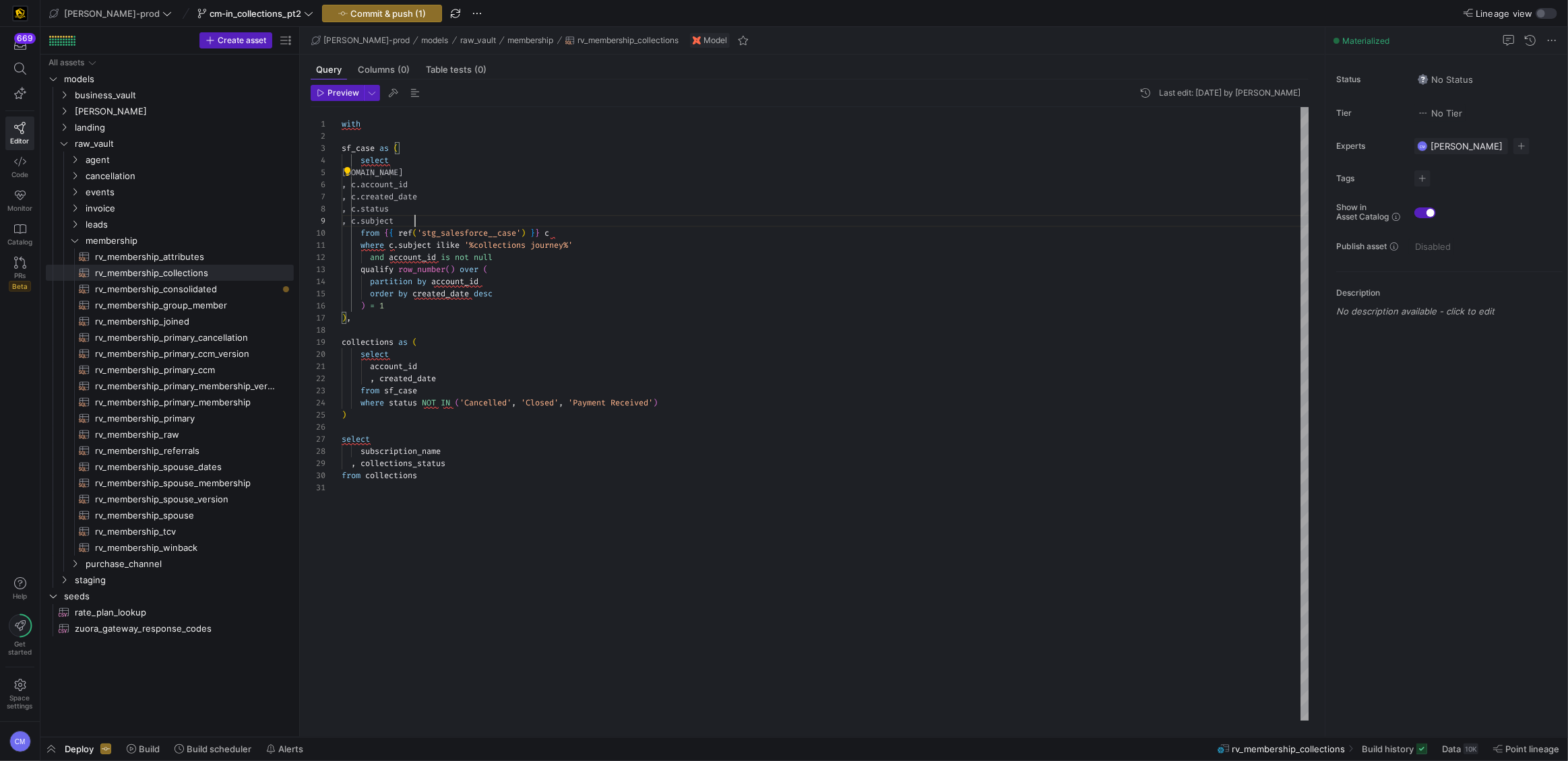
scroll to position [96, 72]
click at [401, 175] on div "with sf_case as ( select ) , collections as ( select account_id , created_date …" at bounding box center [826, 414] width 968 height 613
drag, startPoint x: 428, startPoint y: 220, endPoint x: 293, endPoint y: 173, distance: 142.9
click at [293, 174] on as-split "Create asset Drag here to set row groups Drag here to set column labels Group 1…" at bounding box center [804, 381] width 1528 height 710
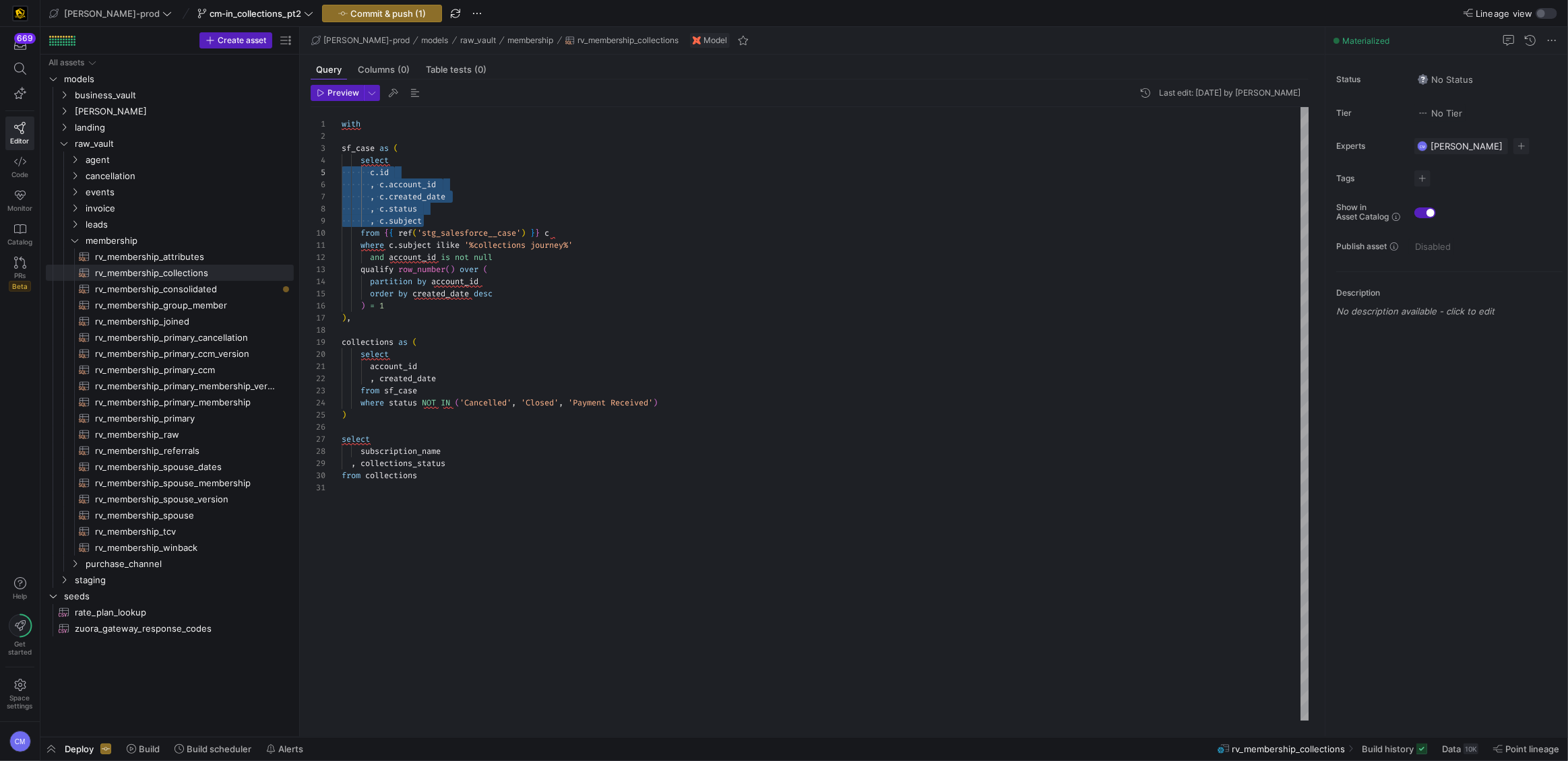
click at [380, 174] on div "with sf_case as ( select ) , collections as ( select account_id , created_date …" at bounding box center [826, 414] width 968 height 613
type textarea "where c.subject ilike '%collections journey%' and account_id is not null qualif…"
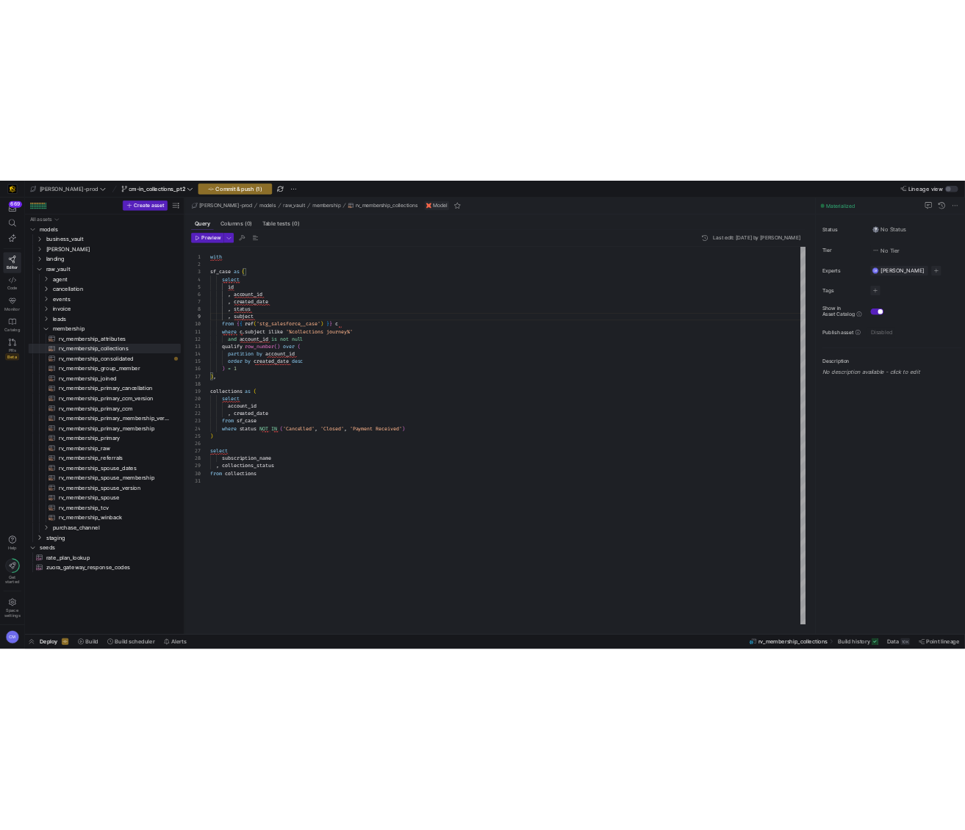
scroll to position [66, 48]
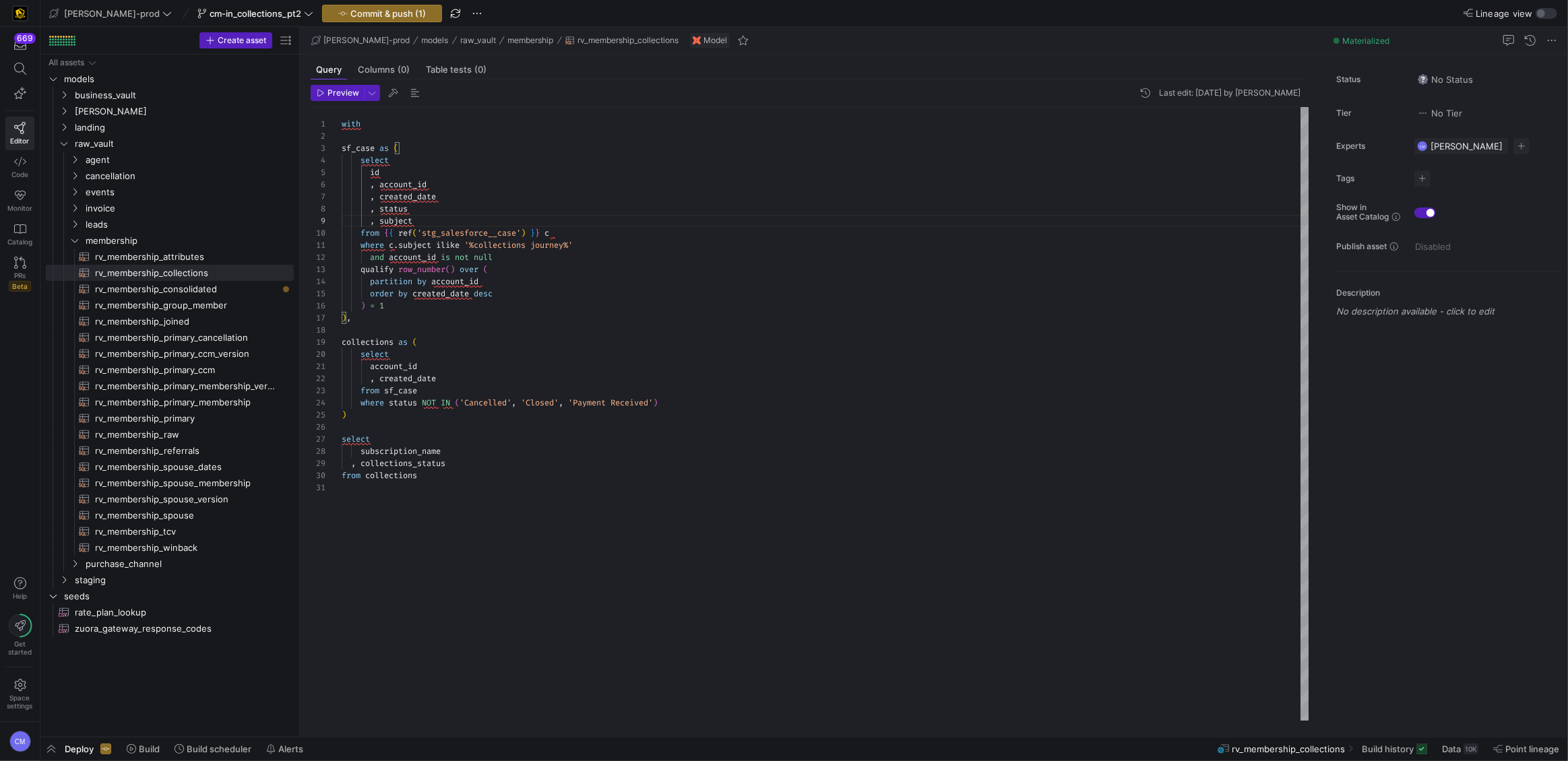
click at [477, 311] on div "with sf_case as ( select ) , collections as ( select account_id , created_date …" at bounding box center [826, 414] width 968 height 613
